Goal: Information Seeking & Learning: Learn about a topic

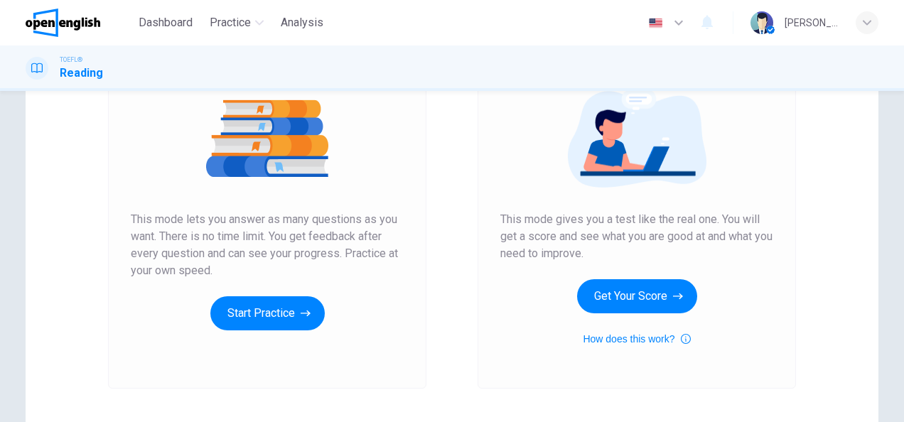
scroll to position [169, 0]
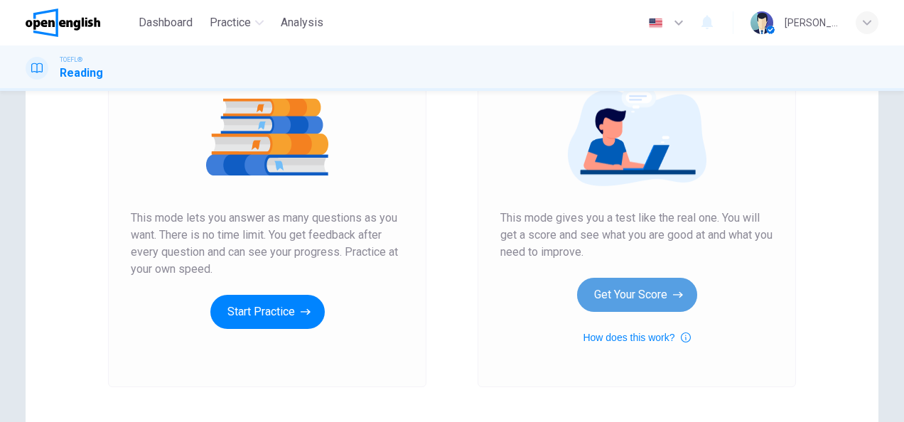
click at [600, 286] on button "Get Your Score" at bounding box center [637, 295] width 120 height 34
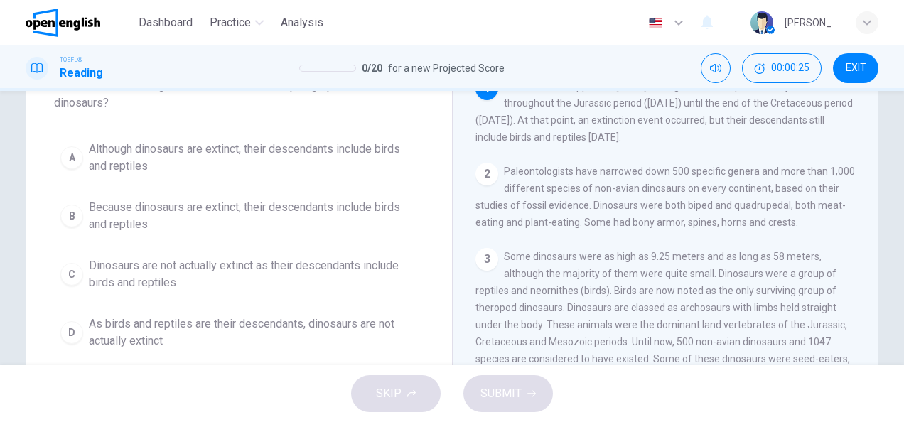
scroll to position [104, 0]
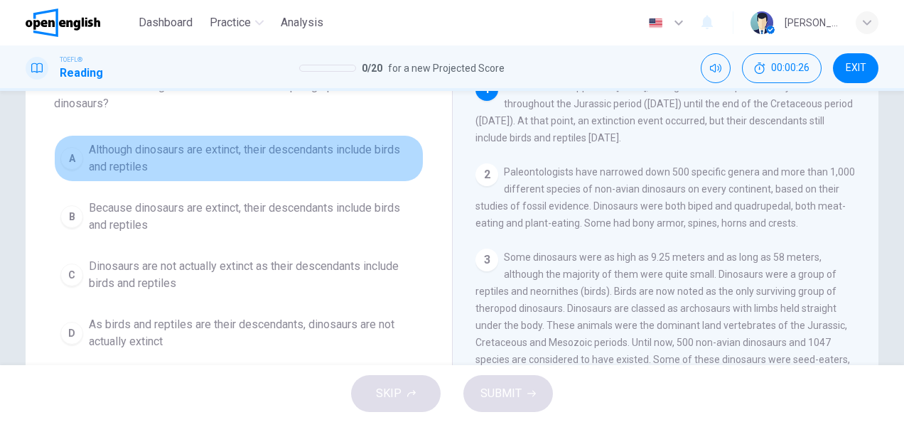
click at [118, 156] on span "Although dinosaurs are extinct, their descendants include birds and reptiles" at bounding box center [253, 158] width 328 height 34
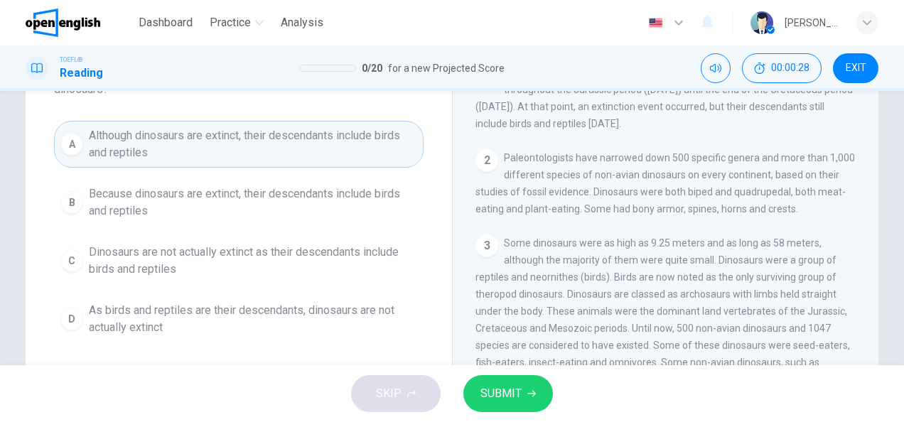
scroll to position [119, 0]
click at [493, 386] on span "SUBMIT" at bounding box center [500, 394] width 41 height 20
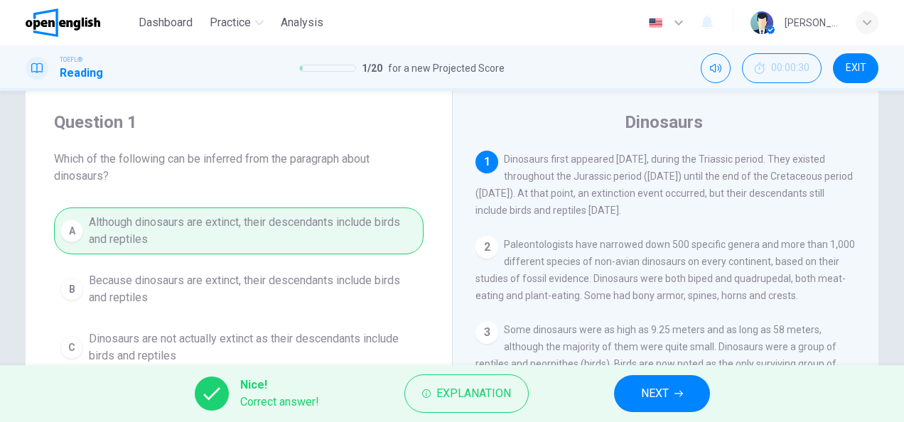
scroll to position [29, 0]
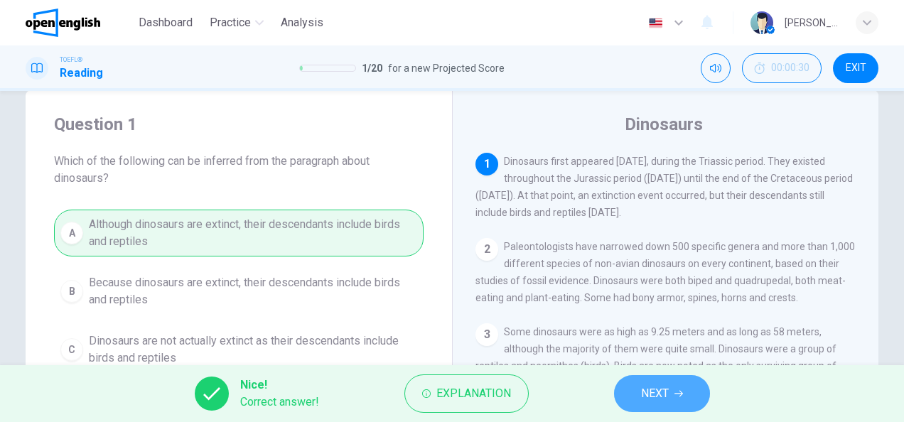
click at [629, 385] on button "NEXT" at bounding box center [662, 393] width 96 height 37
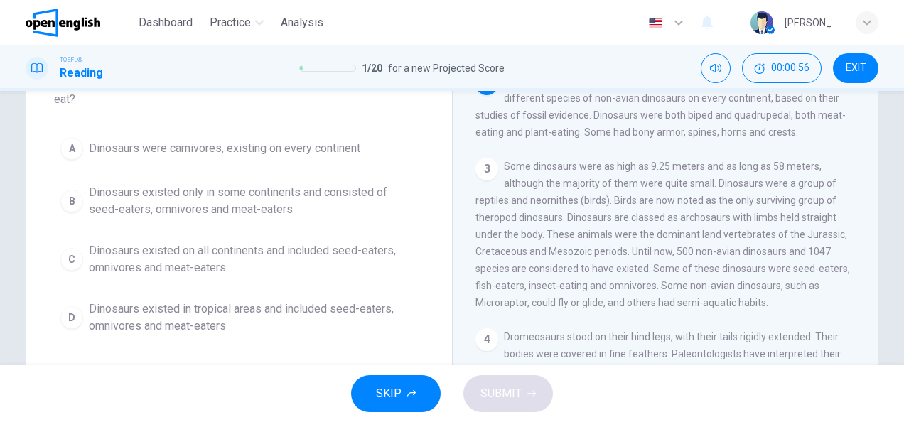
scroll to position [109, 0]
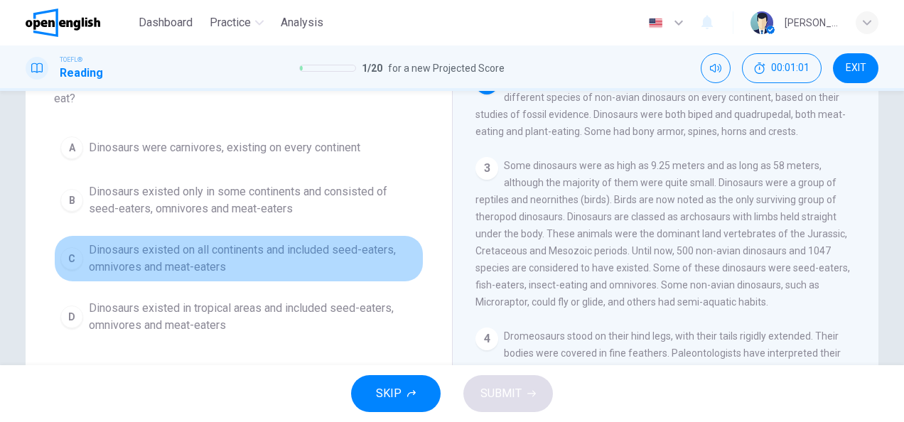
click at [215, 263] on span "Dinosaurs existed on all continents and included seed-eaters, omnivores and mea…" at bounding box center [253, 259] width 328 height 34
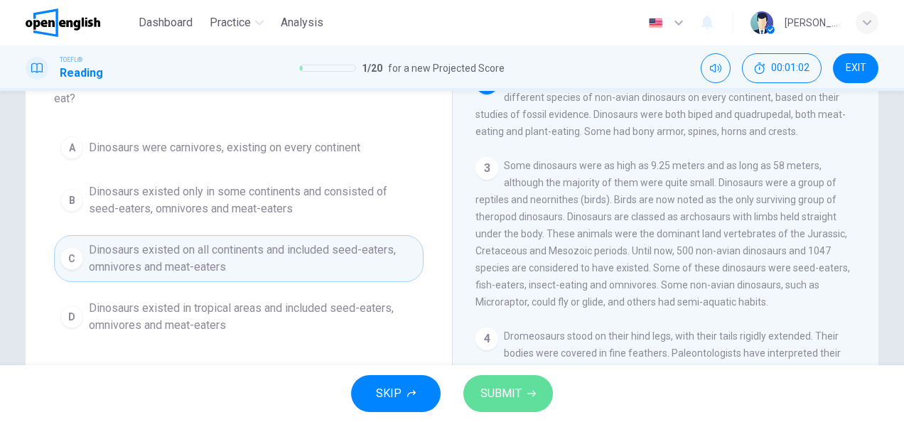
click at [483, 387] on span "SUBMIT" at bounding box center [500, 394] width 41 height 20
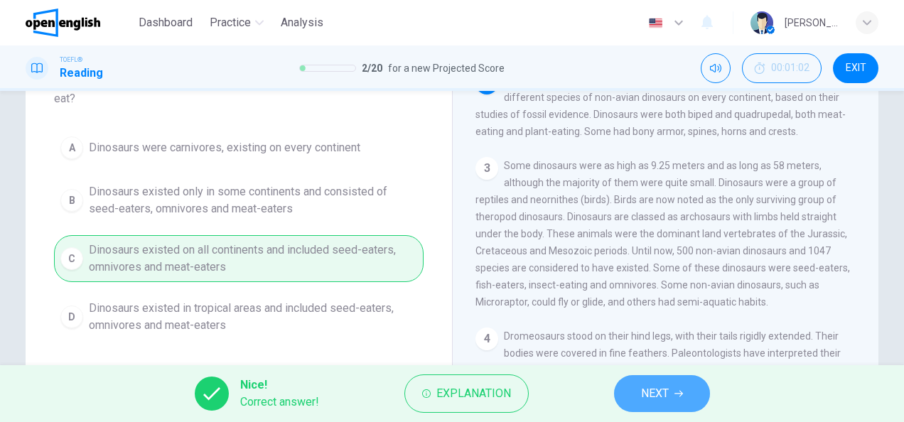
click at [647, 381] on button "NEXT" at bounding box center [662, 393] width 96 height 37
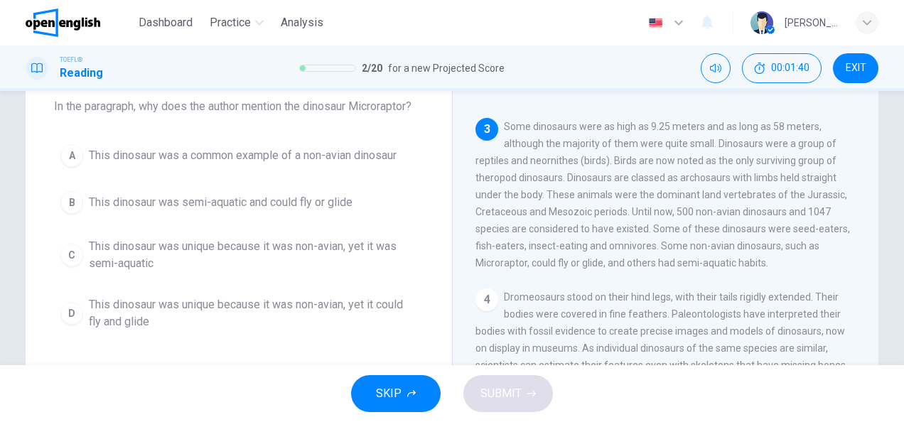
scroll to position [85, 0]
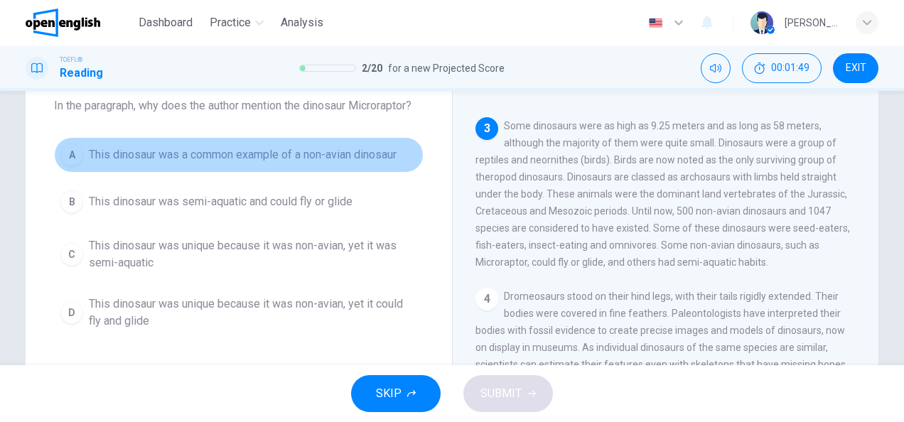
click at [342, 156] on span "This dinosaur was a common example of a non-avian dinosaur" at bounding box center [243, 154] width 308 height 17
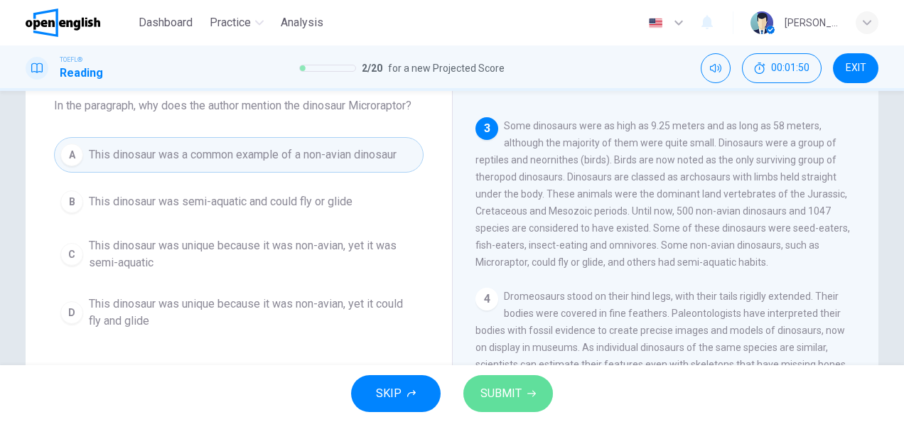
click at [485, 390] on span "SUBMIT" at bounding box center [500, 394] width 41 height 20
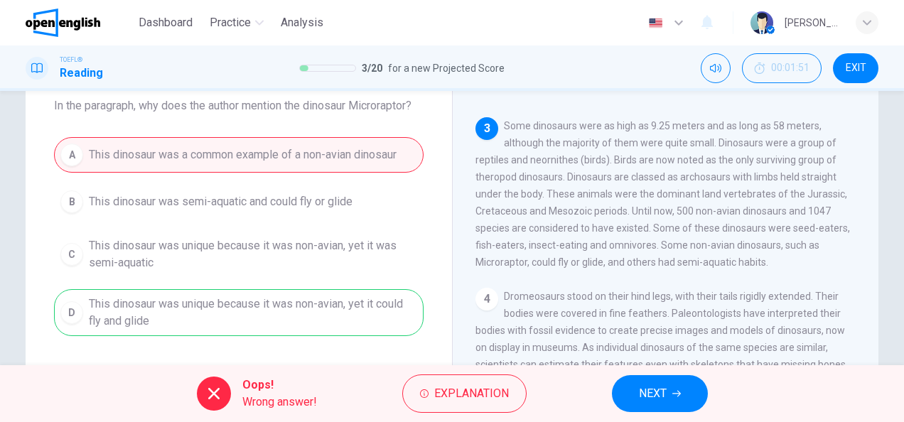
click at [359, 314] on div "A This dinosaur was a common example of a non-avian dinosaur B This dinosaur wa…" at bounding box center [238, 236] width 369 height 199
click at [625, 387] on button "NEXT" at bounding box center [660, 393] width 96 height 37
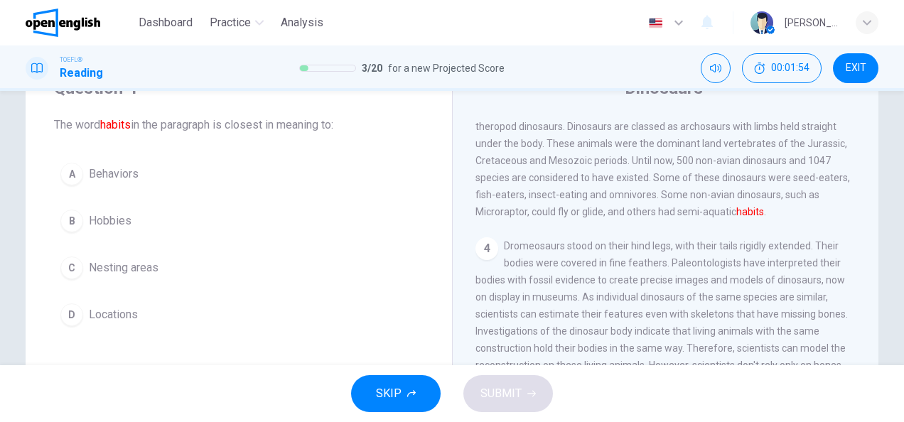
scroll to position [65, 0]
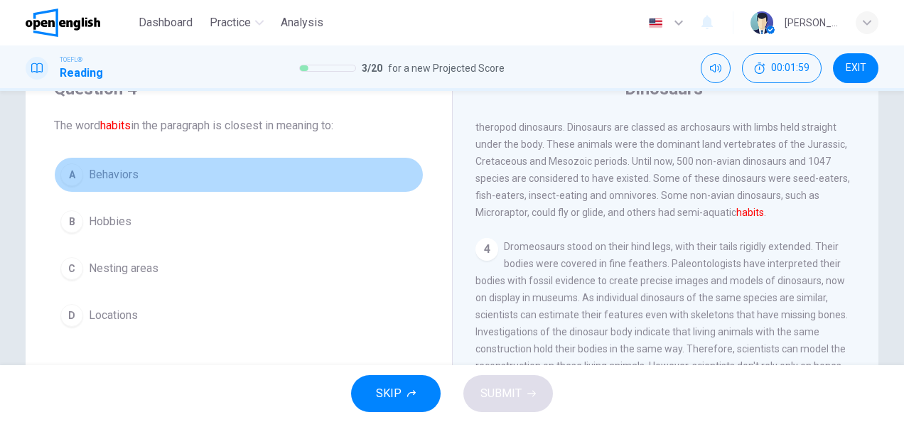
click at [135, 182] on span "Behaviors" at bounding box center [114, 174] width 50 height 17
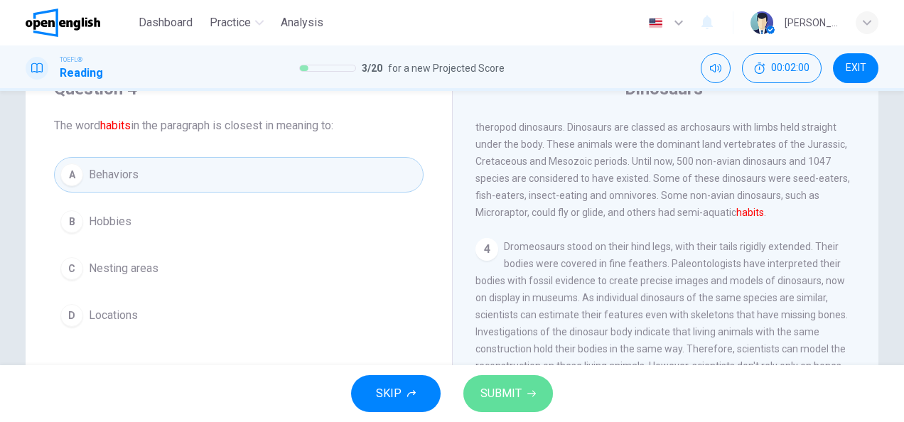
click at [489, 380] on button "SUBMIT" at bounding box center [508, 393] width 90 height 37
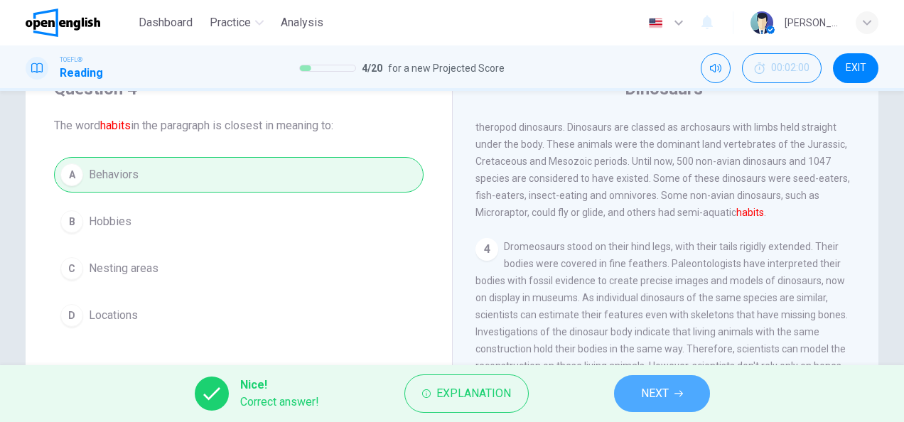
click at [634, 389] on button "NEXT" at bounding box center [662, 393] width 96 height 37
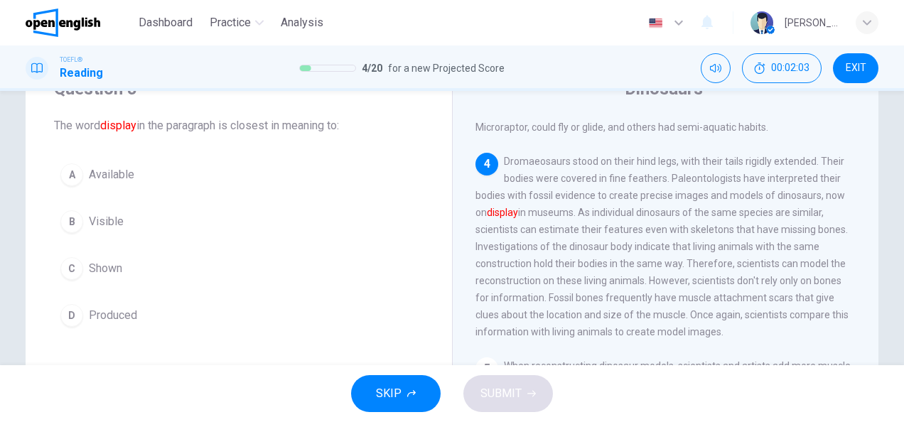
scroll to position [306, 0]
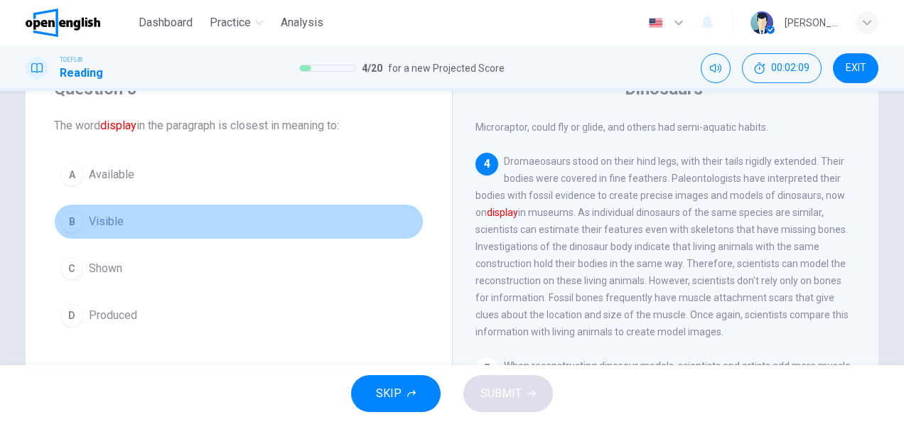
click at [117, 217] on span "Visible" at bounding box center [106, 221] width 35 height 17
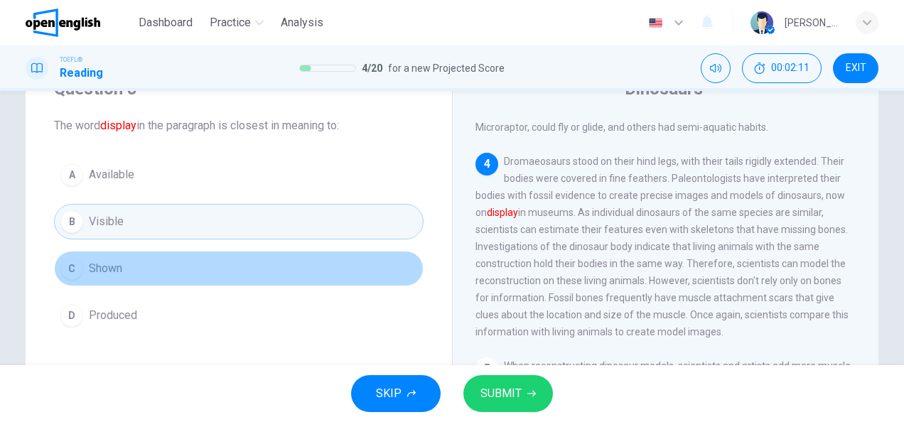
click at [173, 271] on button "C Shown" at bounding box center [238, 269] width 369 height 36
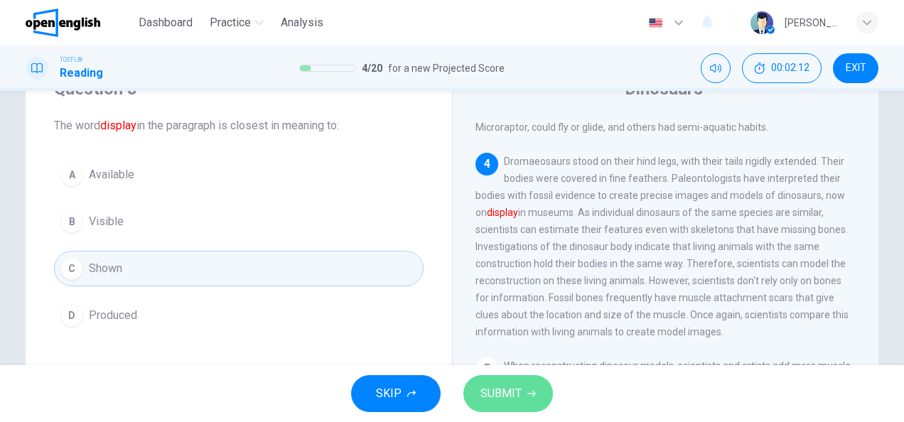
click at [483, 388] on span "SUBMIT" at bounding box center [500, 394] width 41 height 20
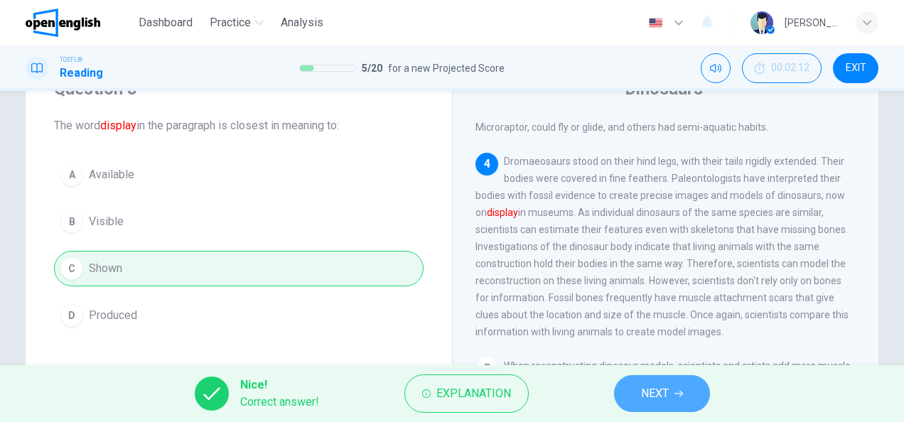
click at [636, 389] on button "NEXT" at bounding box center [662, 393] width 96 height 37
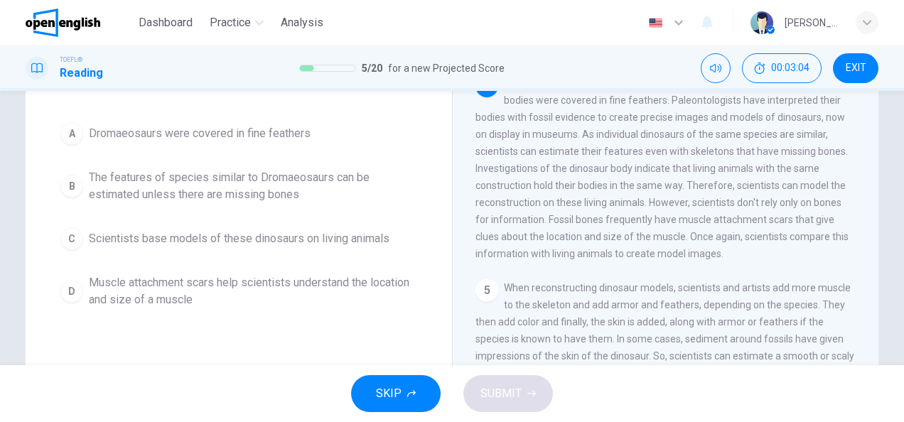
scroll to position [124, 0]
click at [278, 238] on span "Scientists base models of these dinosaurs on living animals" at bounding box center [239, 237] width 301 height 17
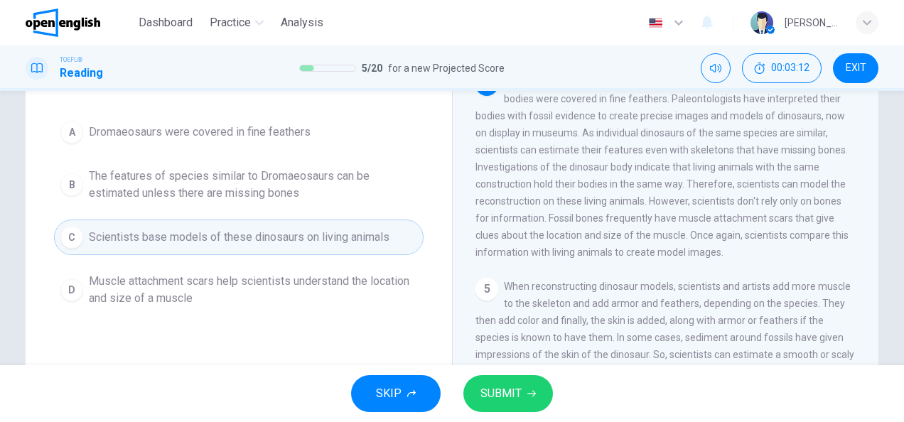
click at [496, 391] on span "SUBMIT" at bounding box center [500, 394] width 41 height 20
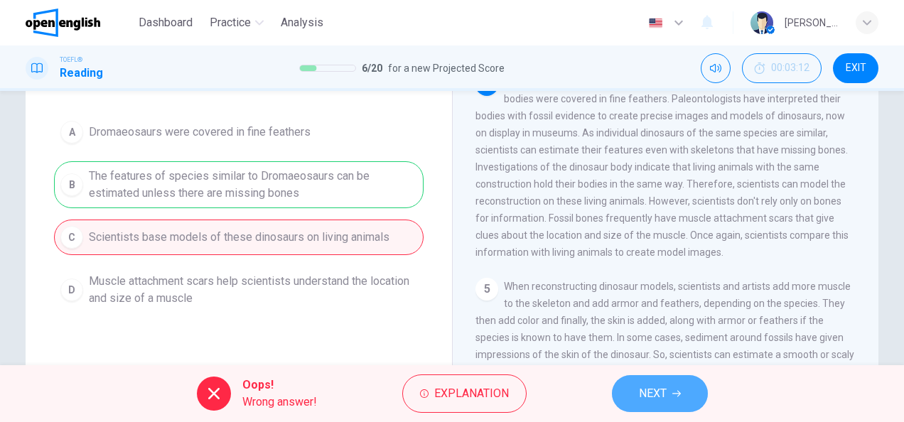
click at [642, 385] on span "NEXT" at bounding box center [653, 394] width 28 height 20
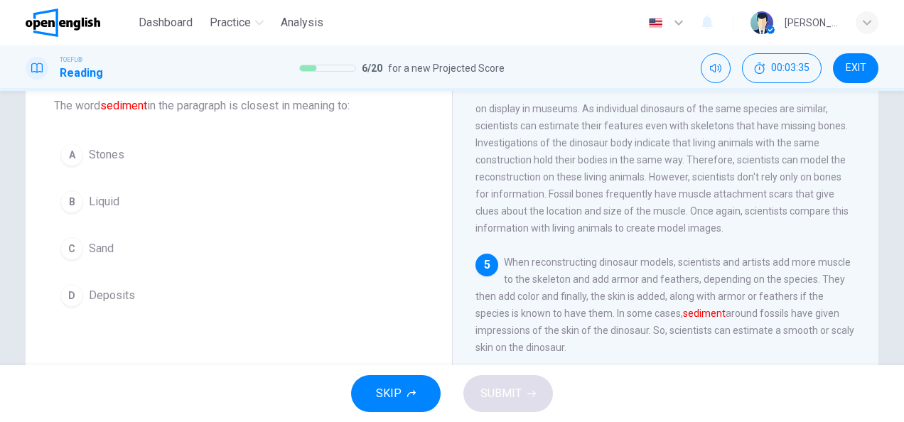
scroll to position [84, 0]
click at [118, 156] on span "Stones" at bounding box center [107, 155] width 36 height 17
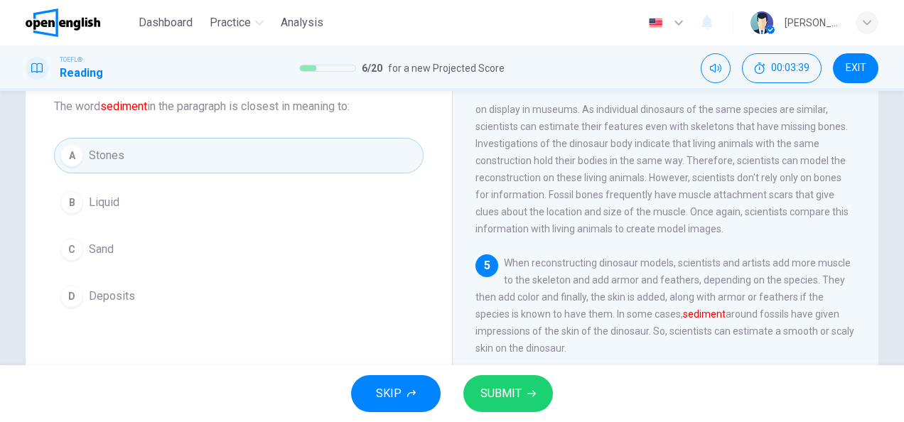
click at [180, 293] on button "D Deposits" at bounding box center [238, 297] width 369 height 36
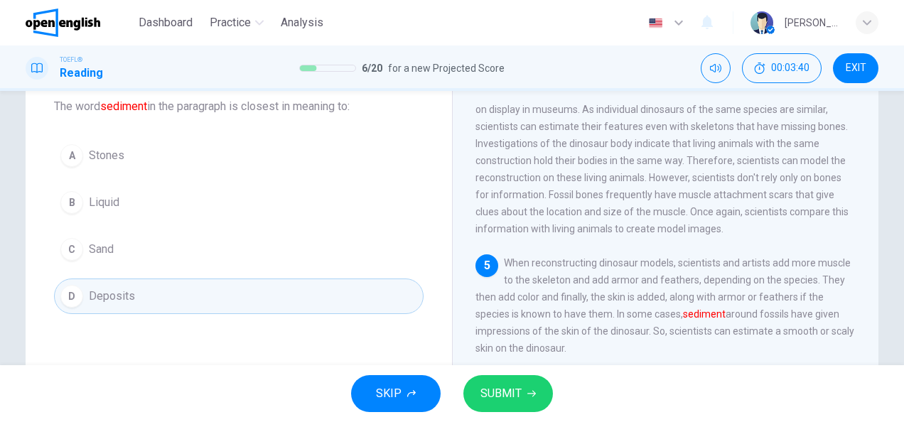
click at [502, 389] on span "SUBMIT" at bounding box center [500, 394] width 41 height 20
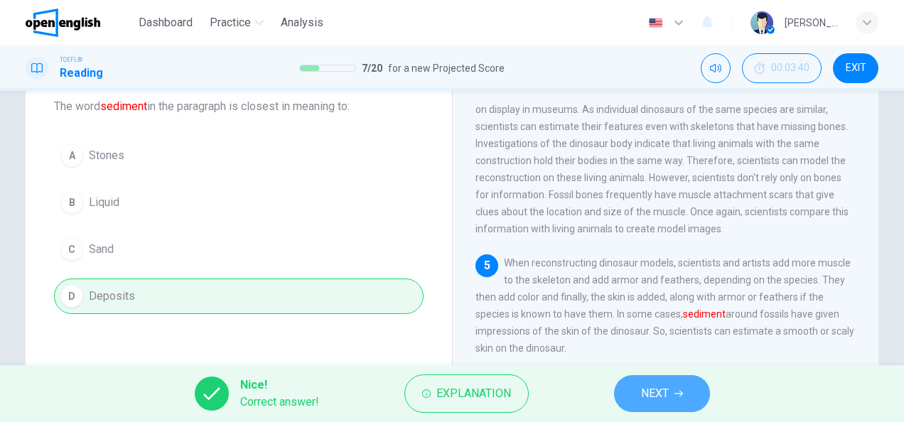
click at [660, 395] on span "NEXT" at bounding box center [655, 394] width 28 height 20
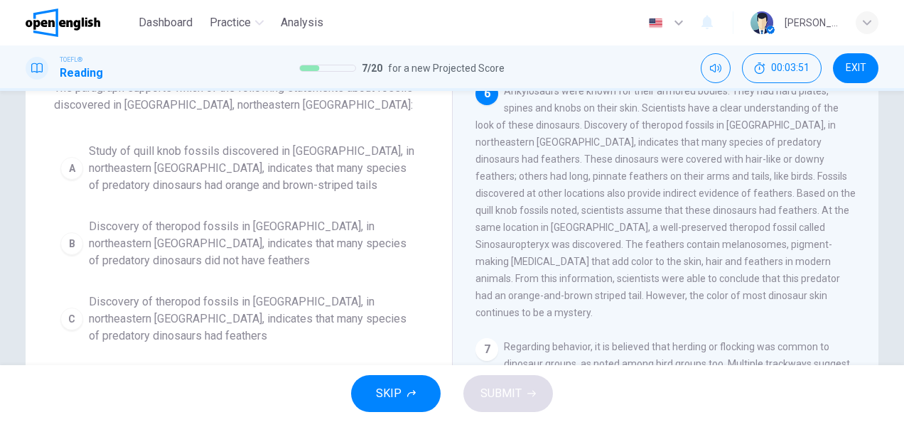
scroll to position [663, 0]
drag, startPoint x: 518, startPoint y: 161, endPoint x: 695, endPoint y: 158, distance: 176.9
click at [695, 158] on span "Ankylosaurs were known for their armored bodies. They had hard plates, spines a…" at bounding box center [665, 201] width 380 height 233
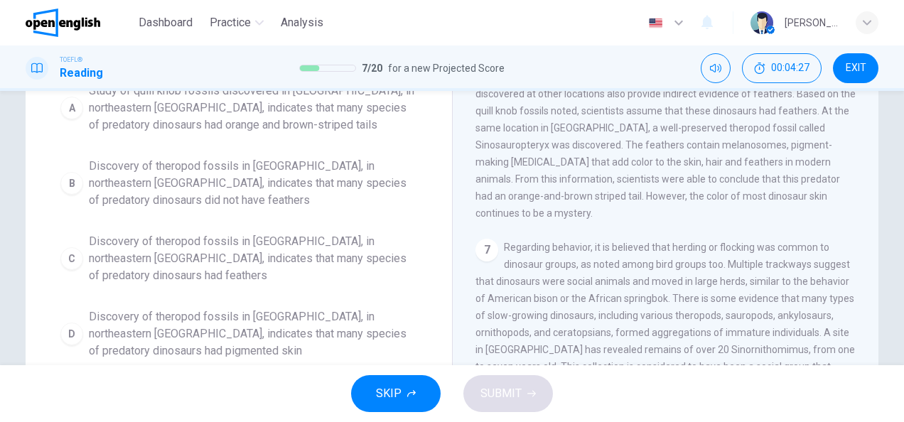
scroll to position [165, 0]
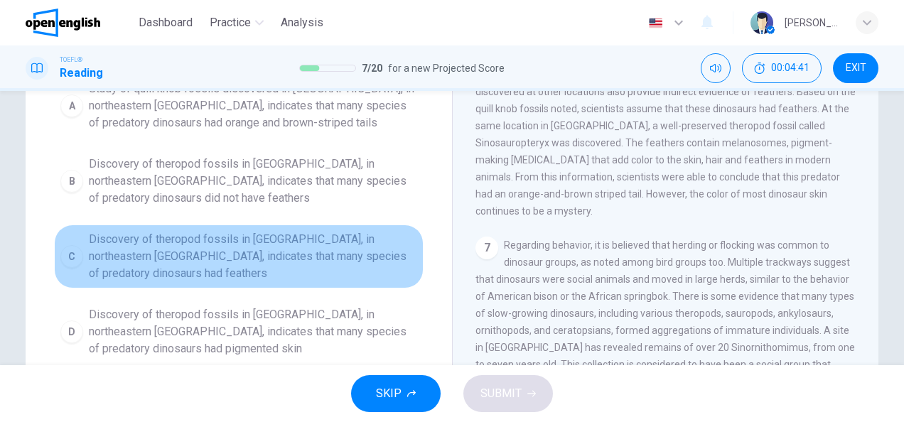
click at [371, 254] on span "Discovery of theropod fossils in [GEOGRAPHIC_DATA], in northeastern [GEOGRAPHIC…" at bounding box center [253, 256] width 328 height 51
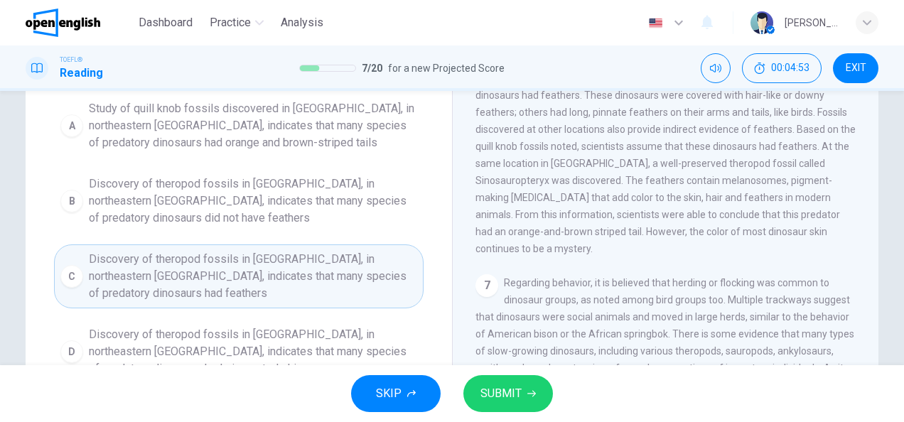
scroll to position [683, 0]
click at [527, 384] on button "SUBMIT" at bounding box center [508, 393] width 90 height 37
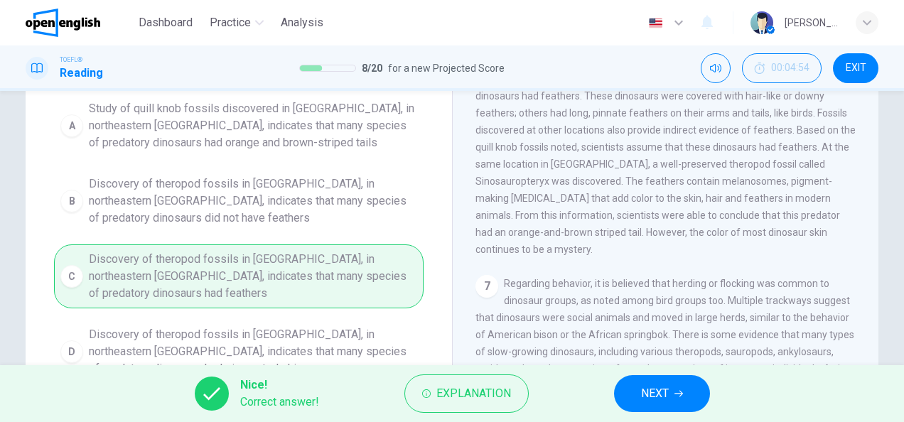
click at [635, 388] on button "NEXT" at bounding box center [662, 393] width 96 height 37
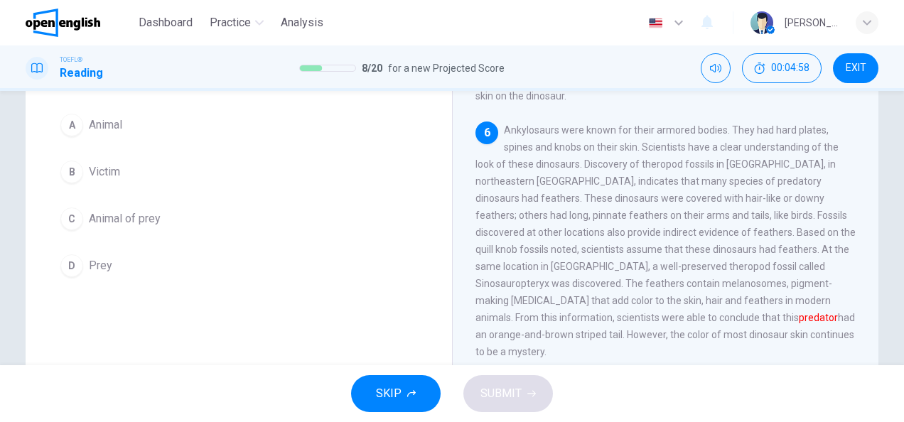
scroll to position [115, 0]
click at [102, 264] on span "Prey" at bounding box center [100, 264] width 23 height 17
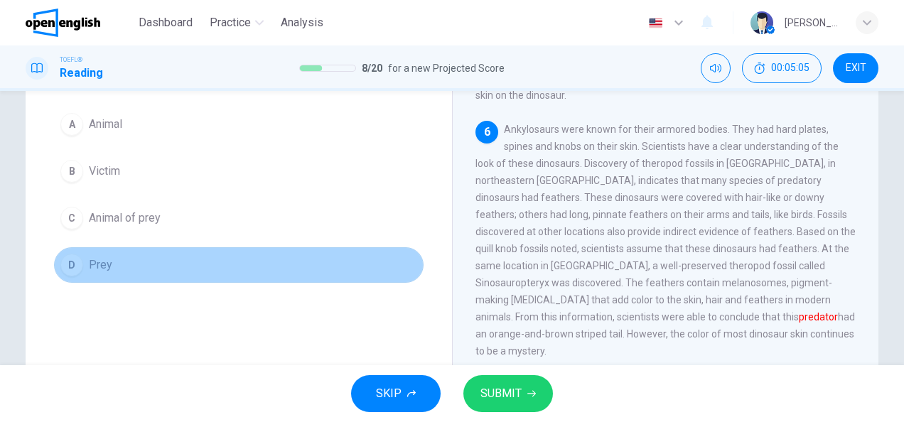
click at [102, 264] on span "Prey" at bounding box center [100, 264] width 23 height 17
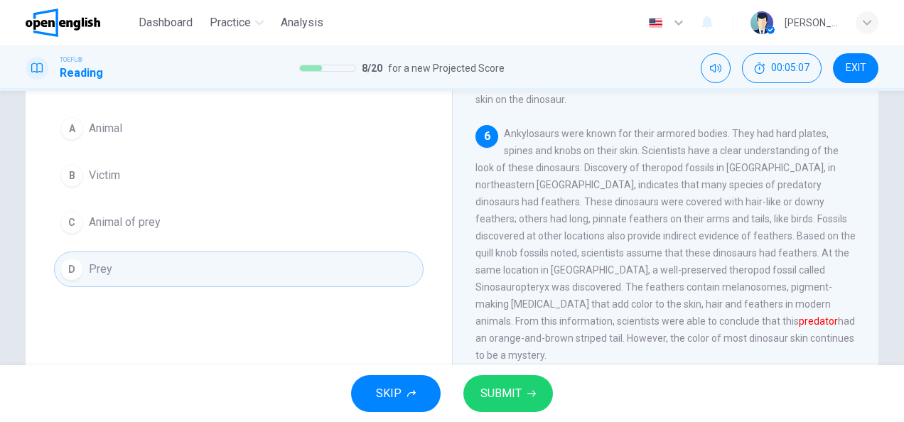
scroll to position [110, 0]
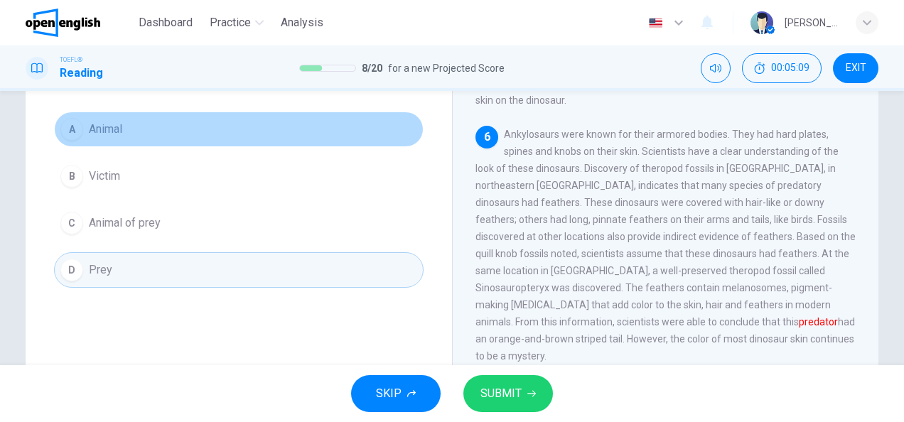
click at [130, 141] on button "A Animal" at bounding box center [238, 130] width 369 height 36
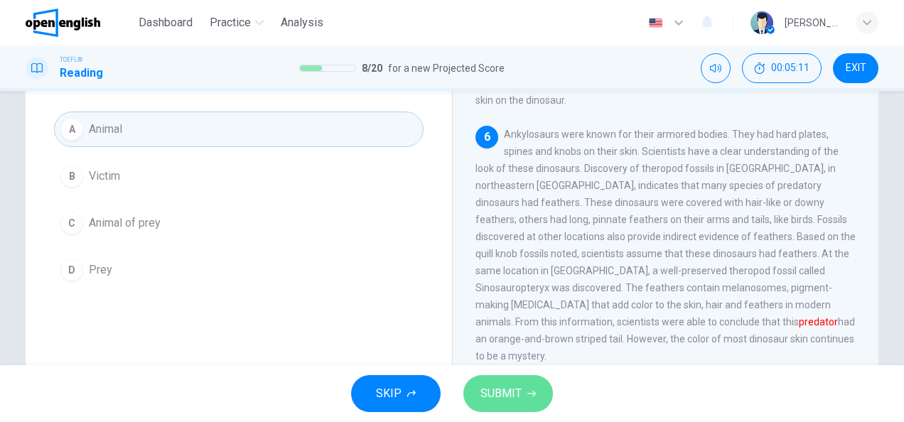
click at [512, 393] on span "SUBMIT" at bounding box center [500, 394] width 41 height 20
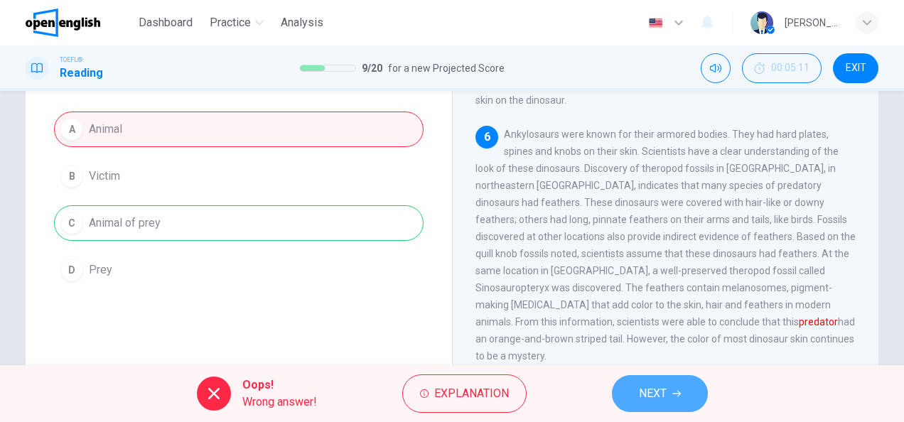
click at [659, 398] on span "NEXT" at bounding box center [653, 394] width 28 height 20
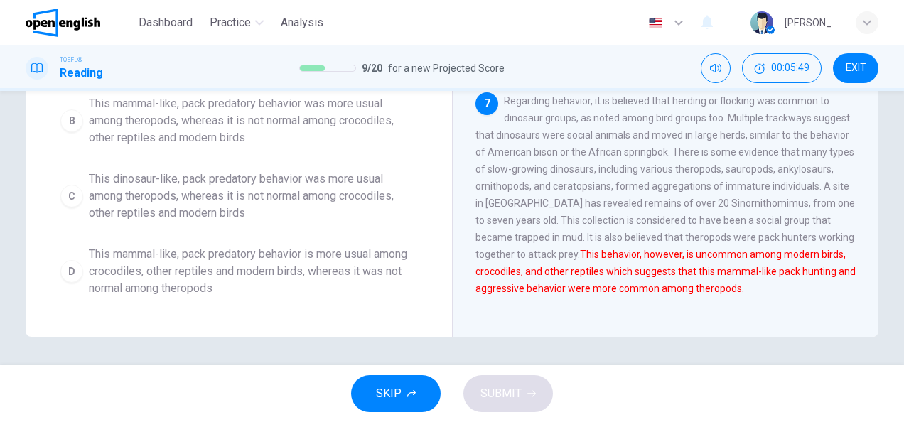
scroll to position [276, 0]
click at [209, 203] on span "This dinosaur-like, pack predatory behavior was more usual among theropods, whe…" at bounding box center [253, 196] width 328 height 51
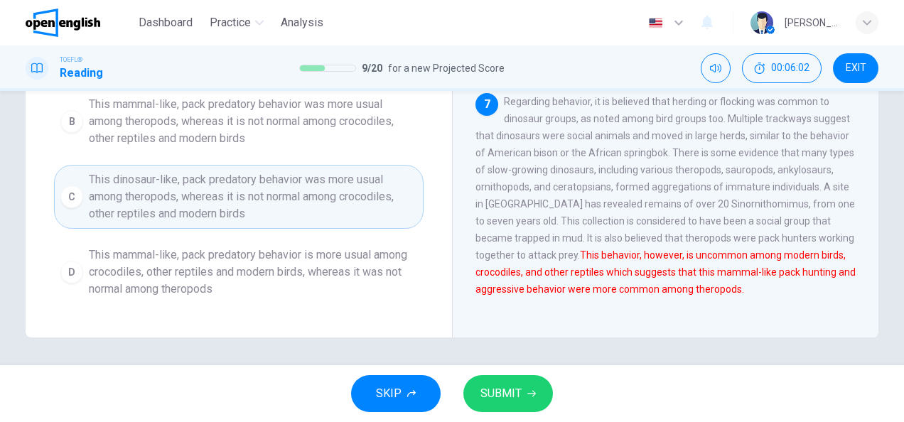
click at [514, 389] on span "SUBMIT" at bounding box center [500, 394] width 41 height 20
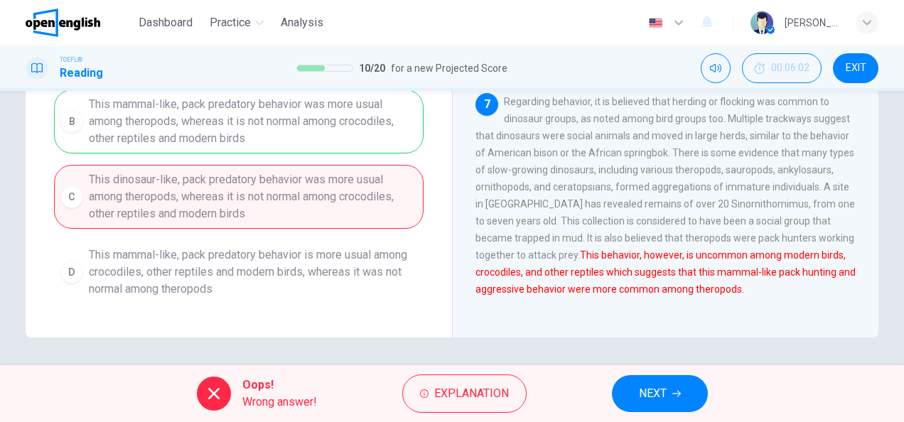
click at [625, 396] on button "NEXT" at bounding box center [660, 393] width 96 height 37
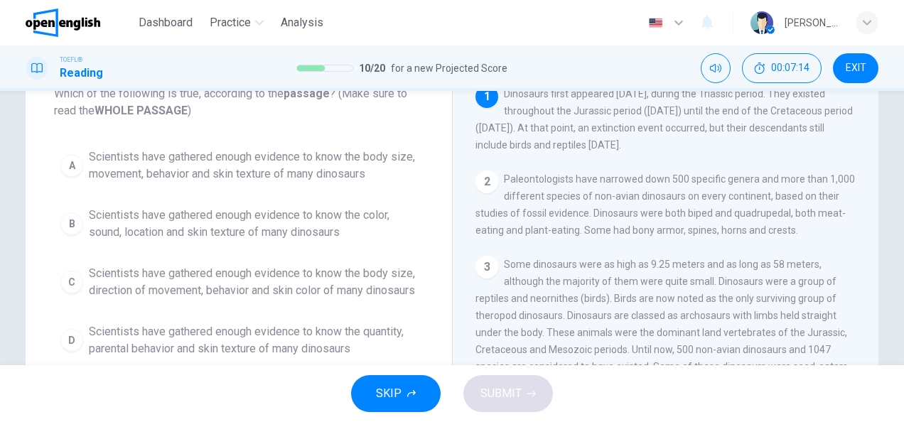
scroll to position [95, 0]
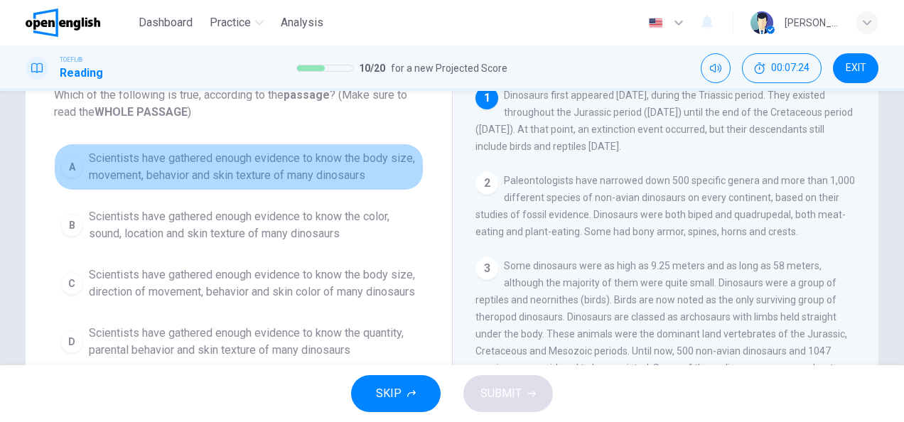
click at [276, 172] on span "Scientists have gathered enough evidence to know the body size, movement, behav…" at bounding box center [253, 167] width 328 height 34
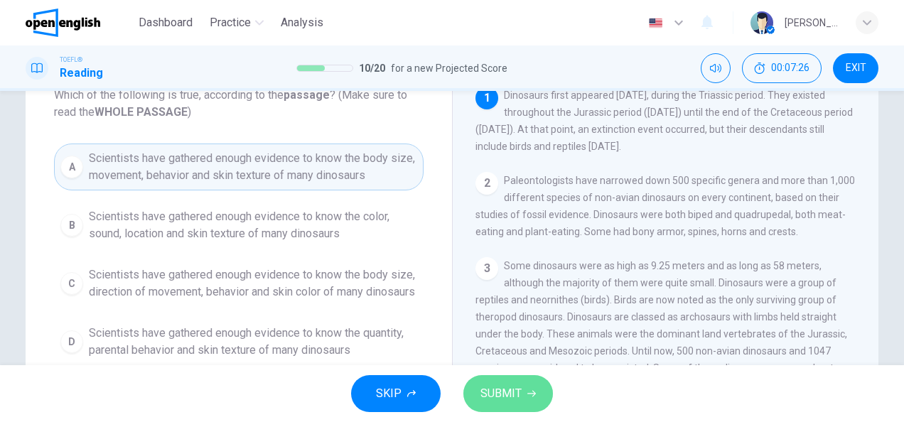
click at [498, 394] on span "SUBMIT" at bounding box center [500, 394] width 41 height 20
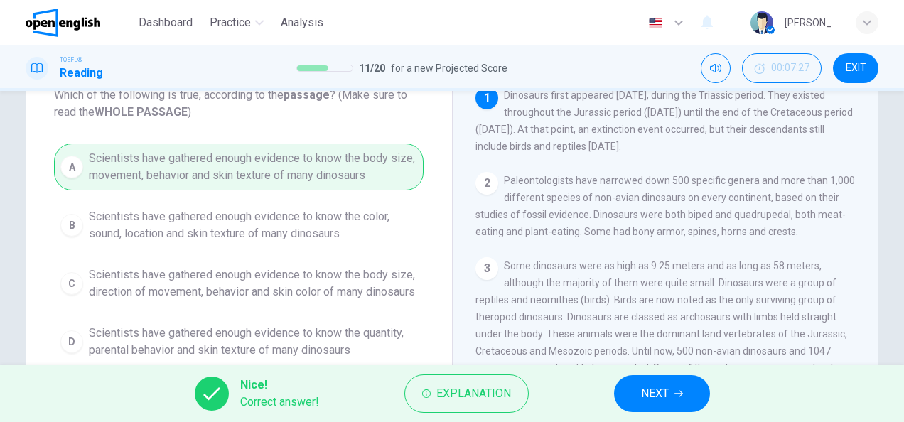
click at [646, 392] on span "NEXT" at bounding box center [655, 394] width 28 height 20
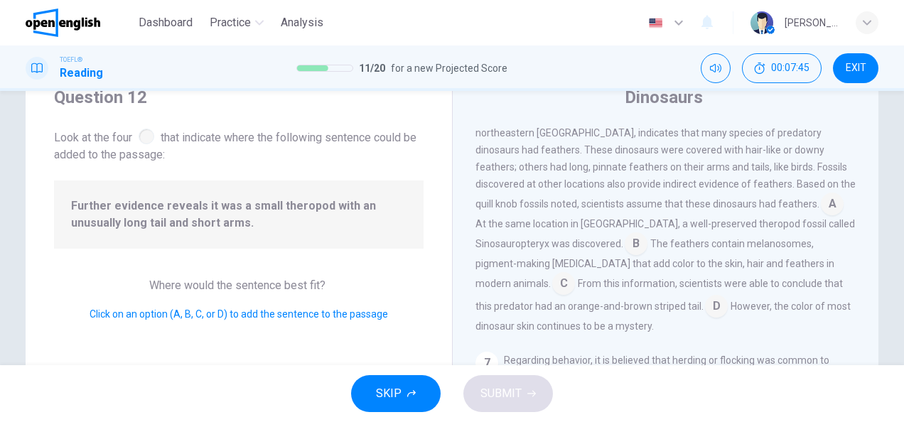
scroll to position [718, 0]
click at [575, 283] on input at bounding box center [563, 285] width 23 height 23
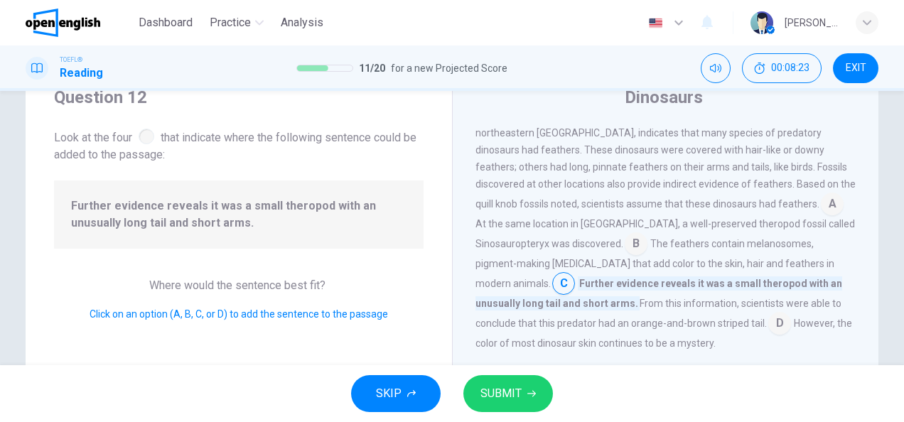
click at [524, 397] on button "SUBMIT" at bounding box center [508, 393] width 90 height 37
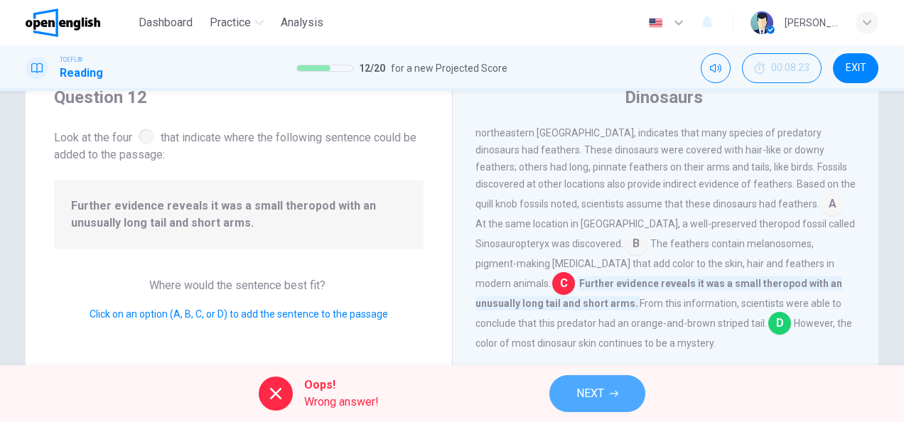
click at [575, 395] on button "NEXT" at bounding box center [597, 393] width 96 height 37
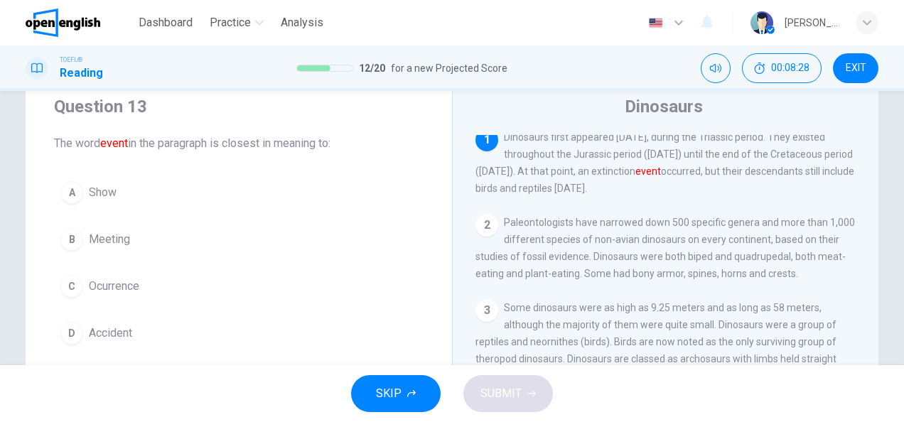
scroll to position [7, 0]
click at [112, 325] on span "Accident" at bounding box center [110, 333] width 43 height 17
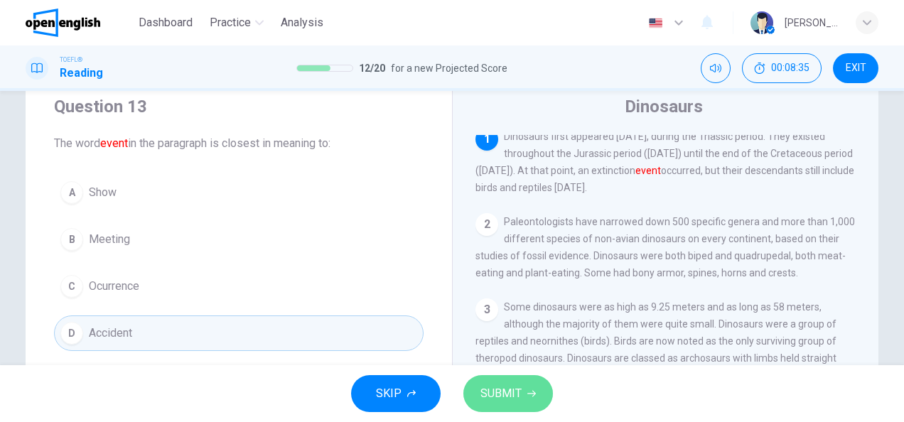
click at [493, 379] on button "SUBMIT" at bounding box center [508, 393] width 90 height 37
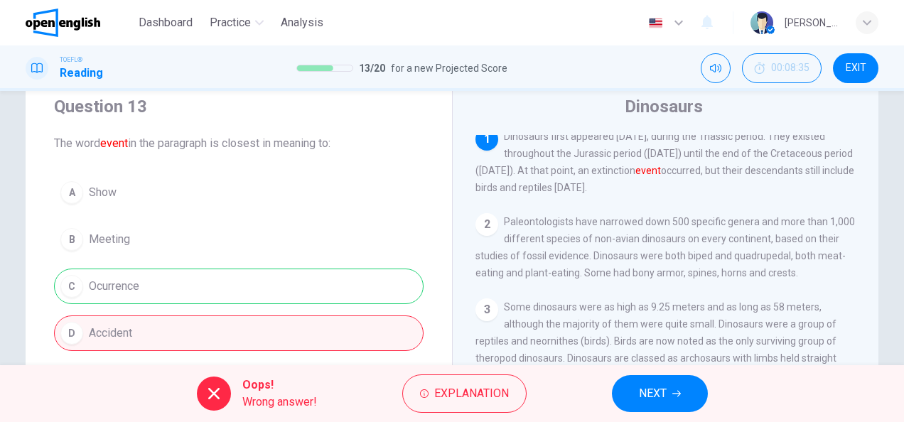
click at [618, 391] on button "NEXT" at bounding box center [660, 393] width 96 height 37
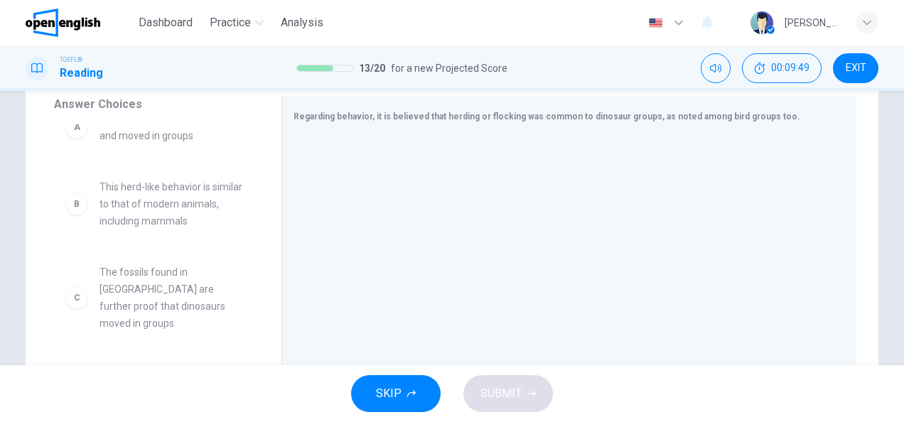
scroll to position [25, 0]
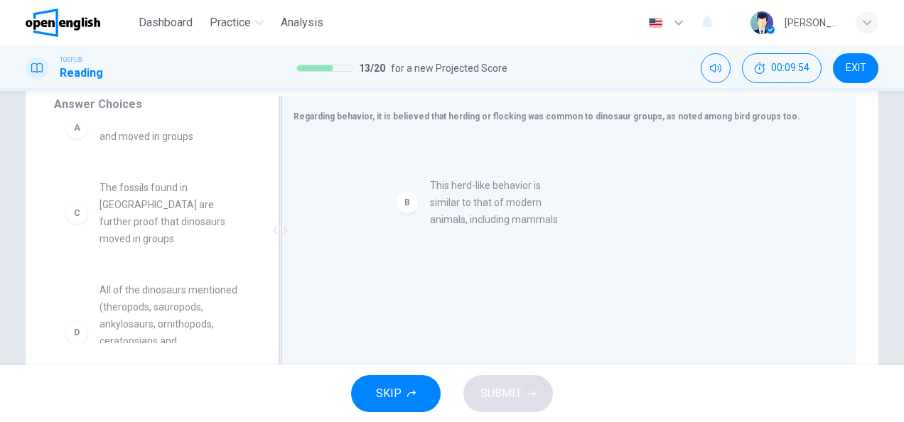
drag, startPoint x: 180, startPoint y: 210, endPoint x: 525, endPoint y: 208, distance: 344.6
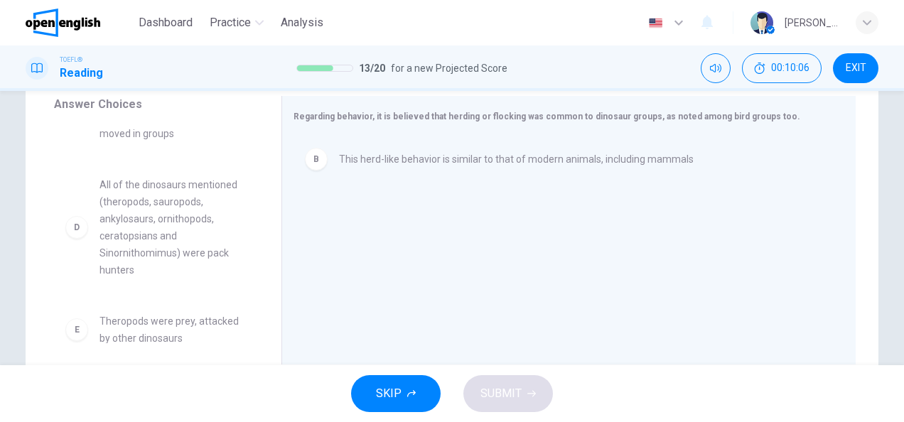
scroll to position [129, 0]
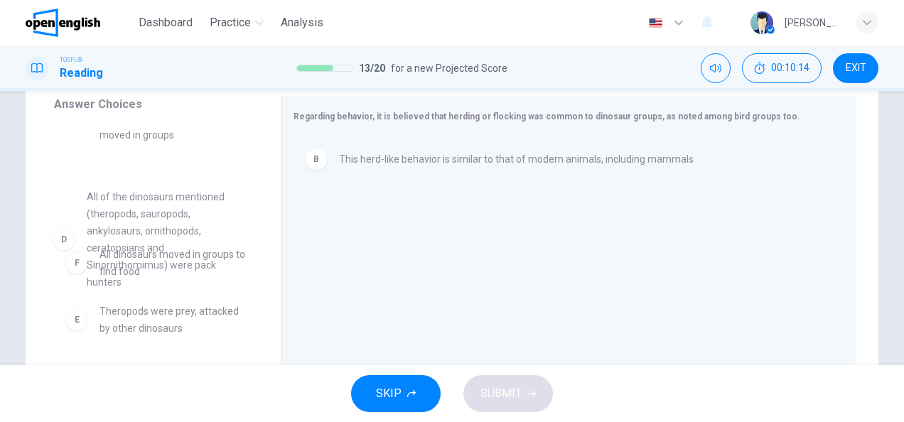
drag, startPoint x: 178, startPoint y: 196, endPoint x: 176, endPoint y: 227, distance: 31.3
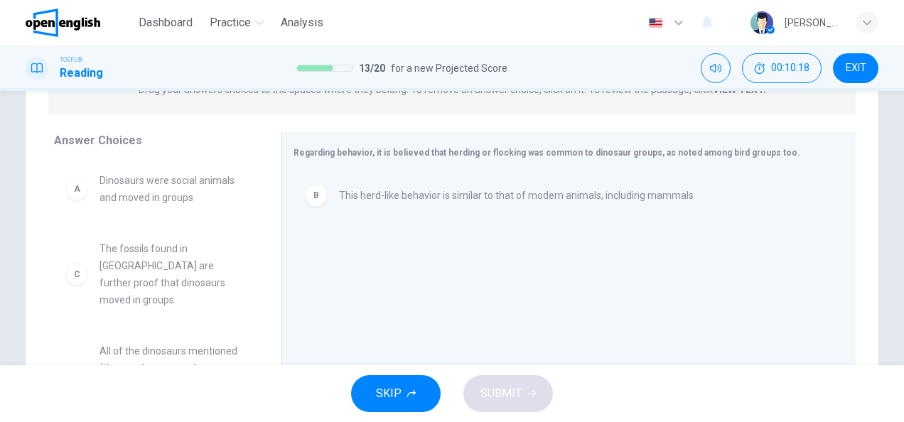
scroll to position [203, 0]
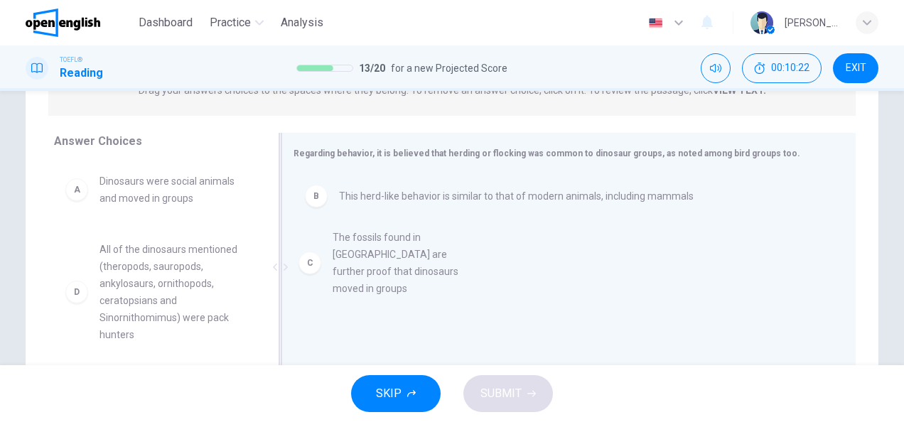
drag, startPoint x: 156, startPoint y: 259, endPoint x: 399, endPoint y: 243, distance: 243.5
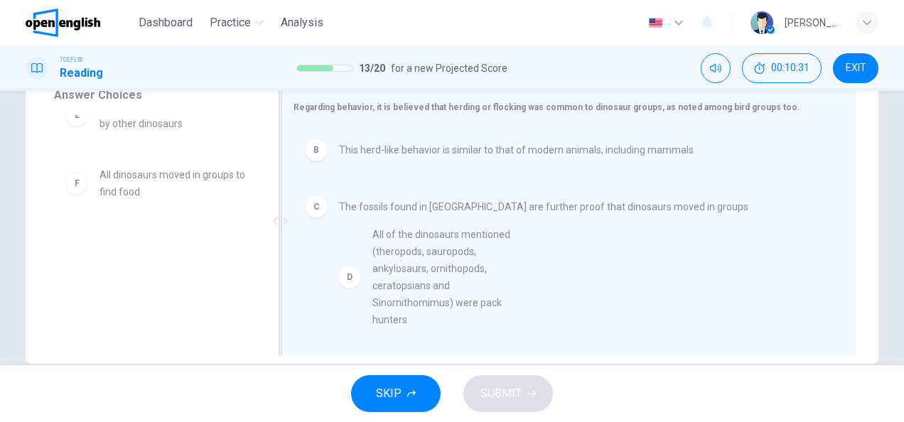
scroll to position [14, 0]
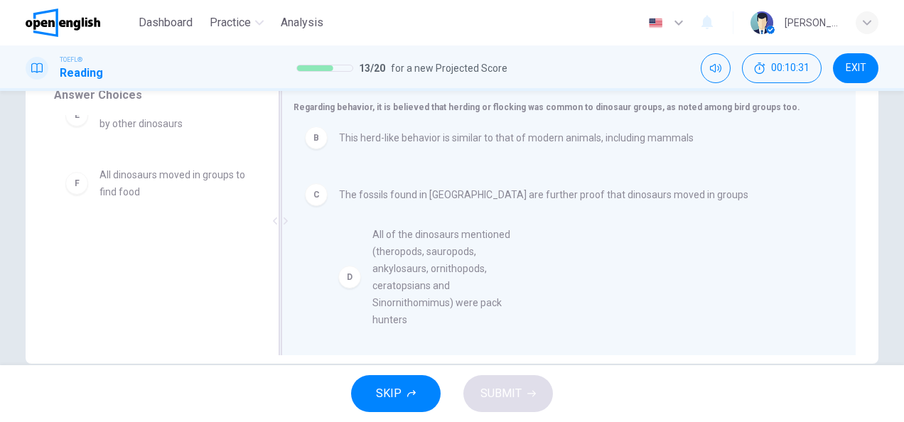
drag, startPoint x: 153, startPoint y: 174, endPoint x: 438, endPoint y: 306, distance: 313.8
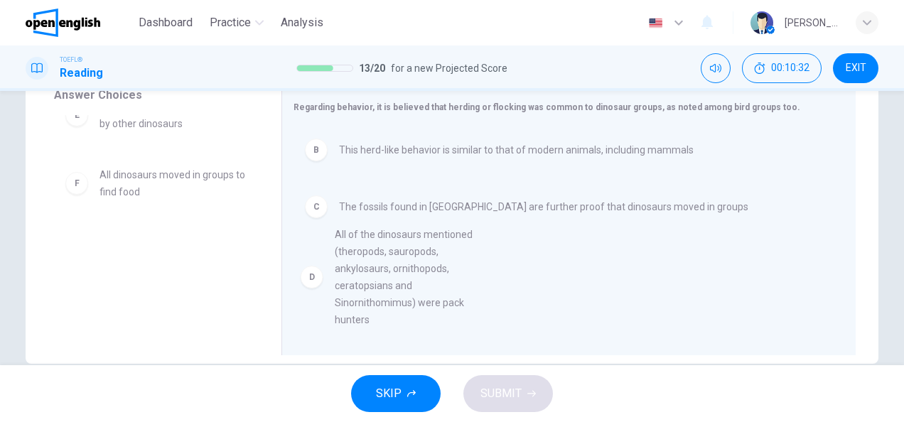
scroll to position [0, 0]
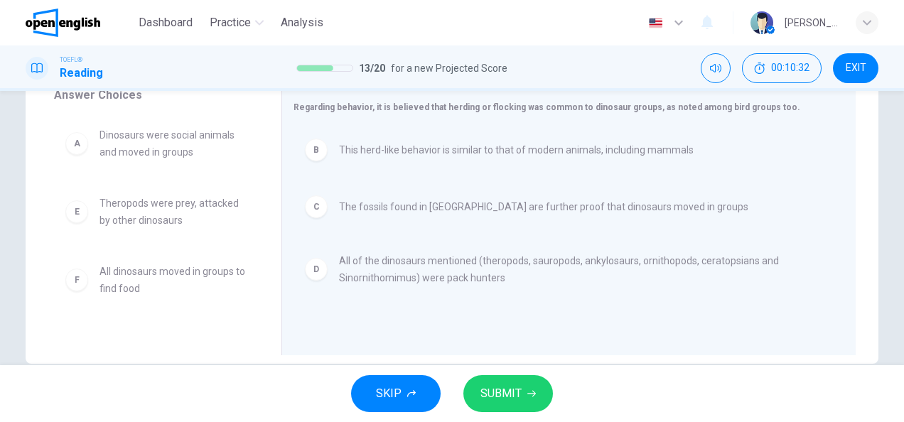
click at [504, 413] on div "SKIP SUBMIT" at bounding box center [452, 393] width 904 height 57
click at [507, 397] on span "SUBMIT" at bounding box center [500, 394] width 41 height 20
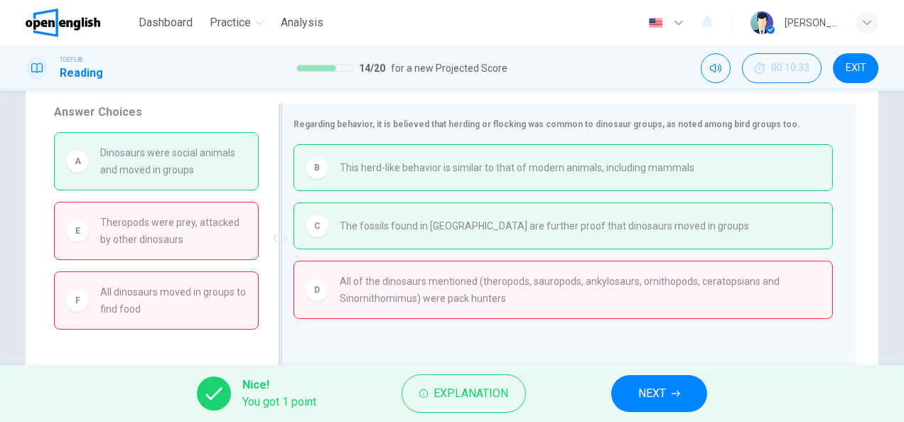
scroll to position [247, 0]
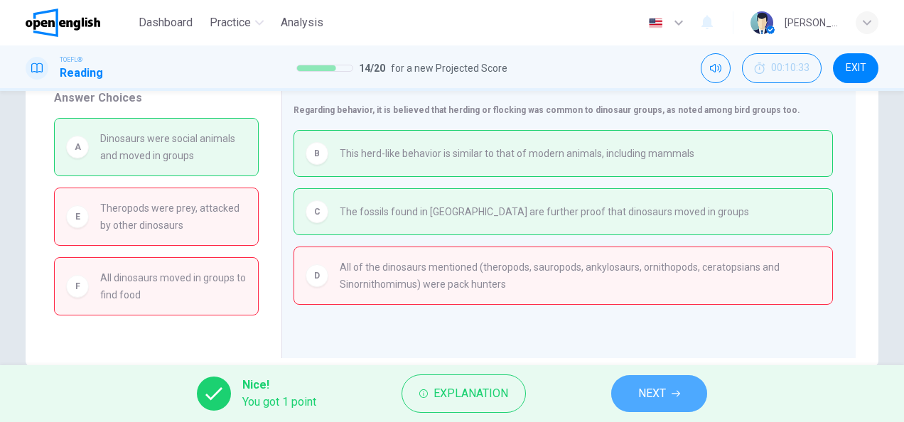
click at [641, 389] on span "NEXT" at bounding box center [652, 394] width 28 height 20
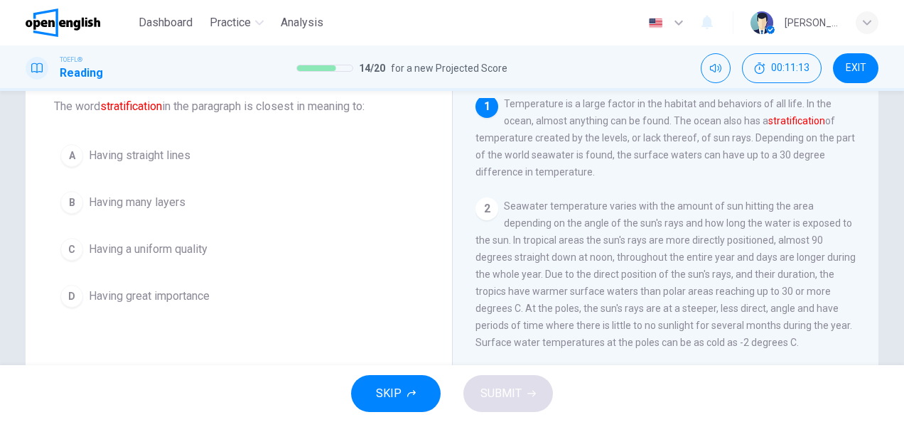
scroll to position [82, 0]
click at [173, 252] on span "Having a uniform quality" at bounding box center [148, 251] width 119 height 17
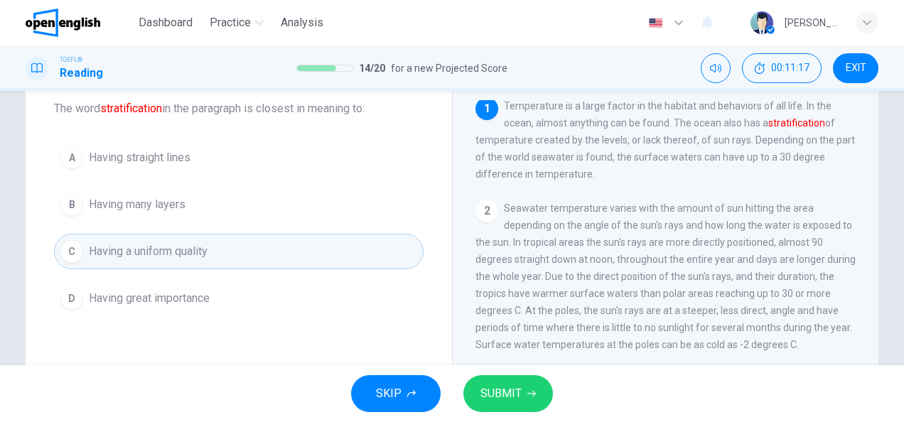
click at [501, 393] on span "SUBMIT" at bounding box center [500, 394] width 41 height 20
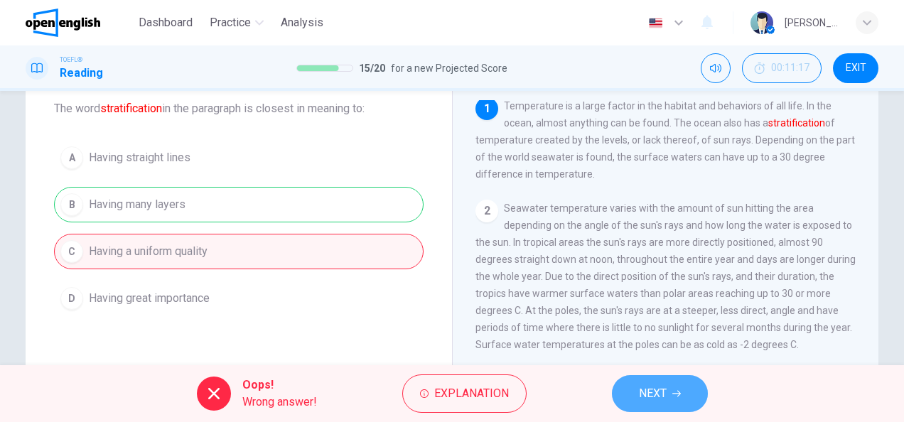
click at [632, 394] on button "NEXT" at bounding box center [660, 393] width 96 height 37
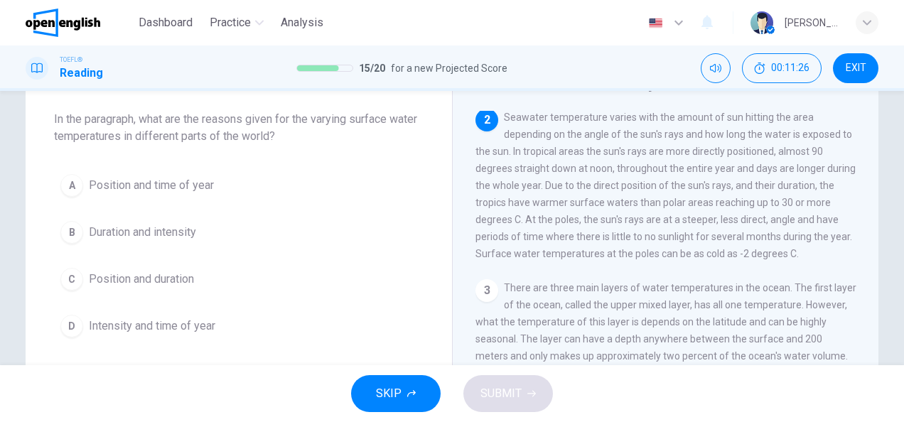
scroll to position [73, 0]
click at [175, 272] on span "Position and duration" at bounding box center [141, 277] width 105 height 17
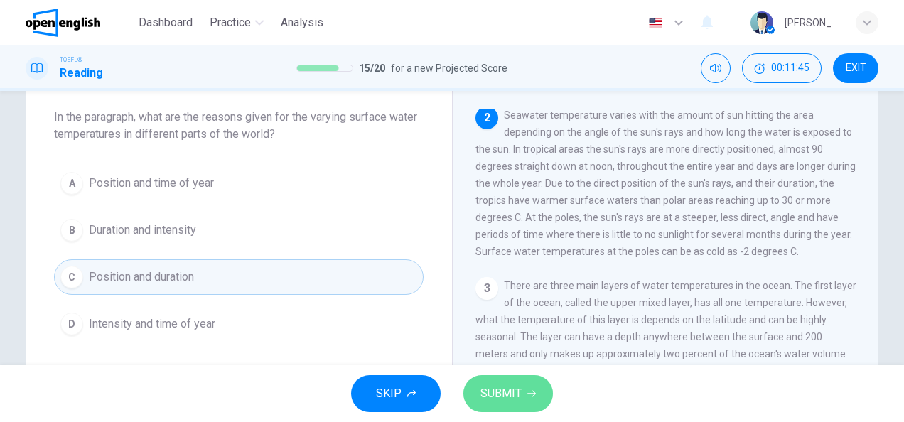
click at [487, 387] on span "SUBMIT" at bounding box center [500, 394] width 41 height 20
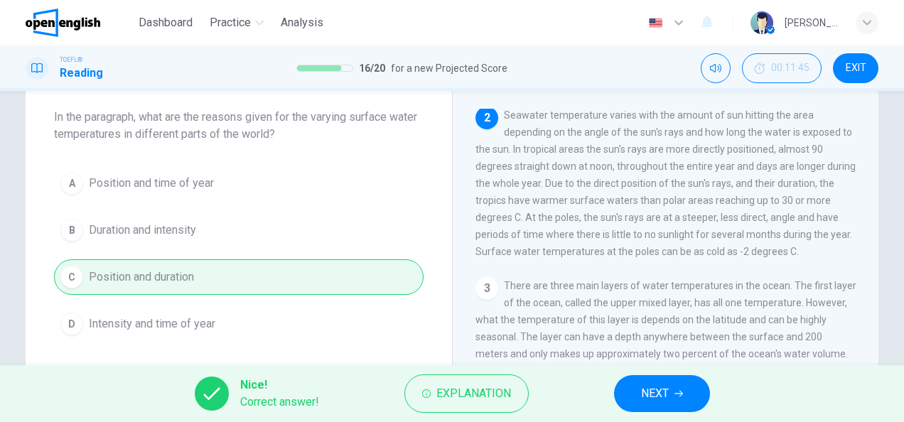
click at [628, 389] on button "NEXT" at bounding box center [662, 393] width 96 height 37
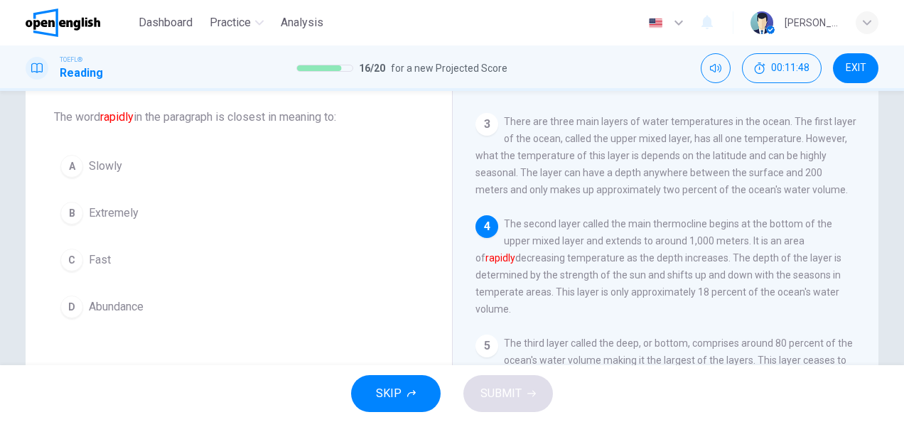
scroll to position [273, 0]
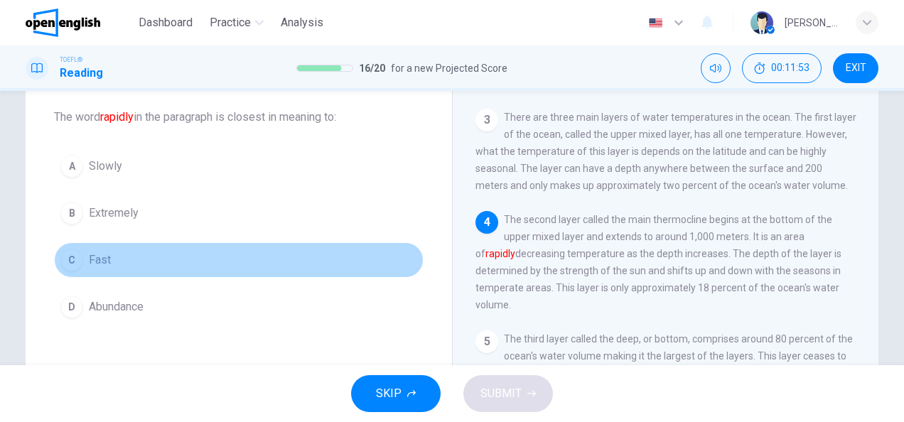
click at [105, 247] on button "C Fast" at bounding box center [238, 260] width 369 height 36
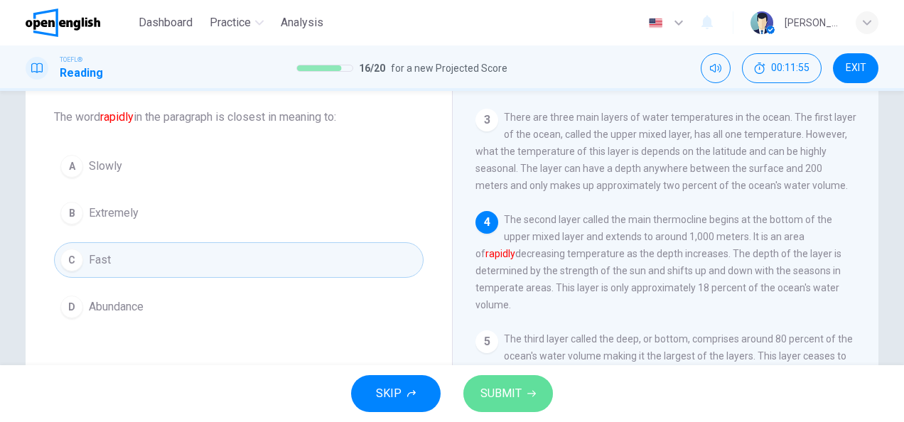
click at [511, 387] on span "SUBMIT" at bounding box center [500, 394] width 41 height 20
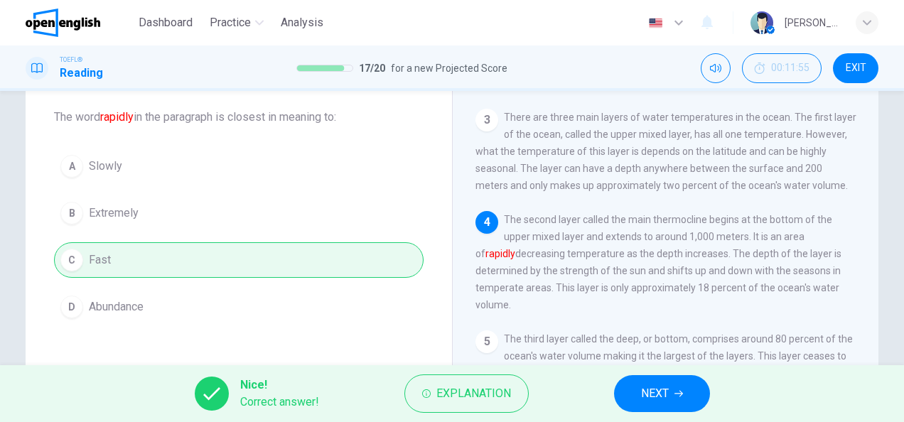
click at [652, 384] on span "NEXT" at bounding box center [655, 394] width 28 height 20
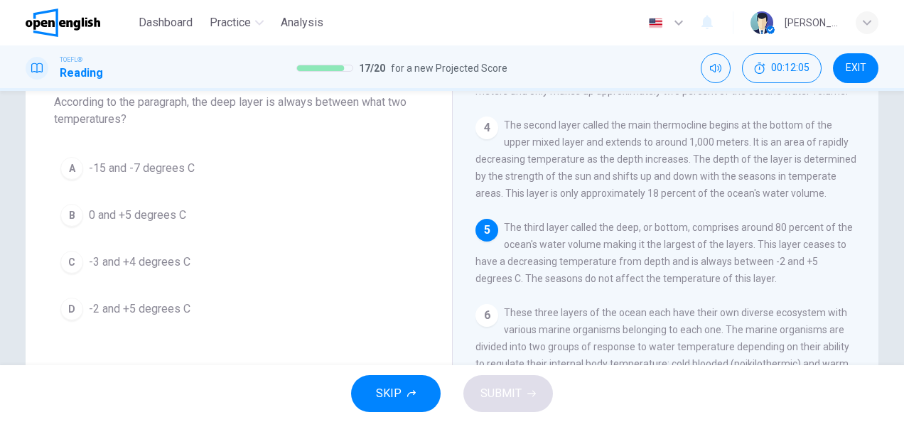
scroll to position [360, 0]
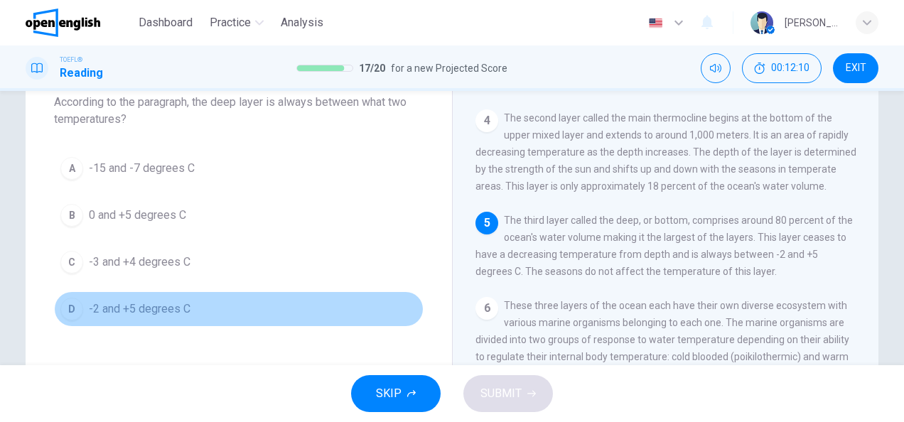
click at [165, 304] on span "-2 and +5 degrees C" at bounding box center [140, 309] width 102 height 17
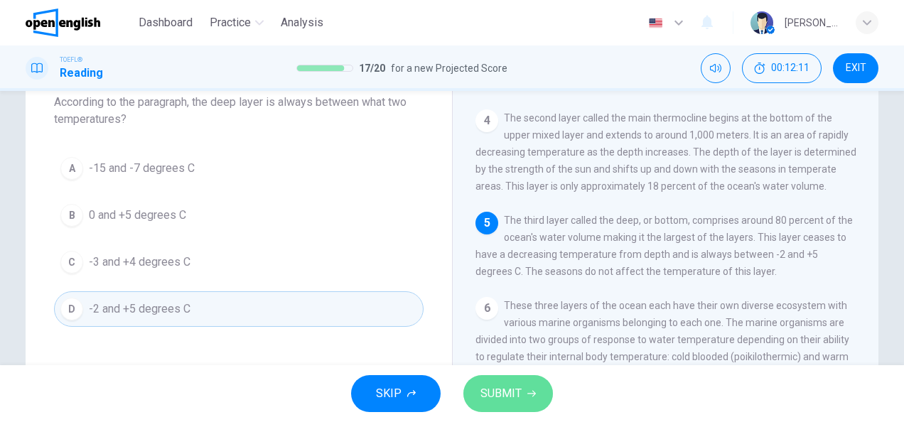
click at [507, 405] on button "SUBMIT" at bounding box center [508, 393] width 90 height 37
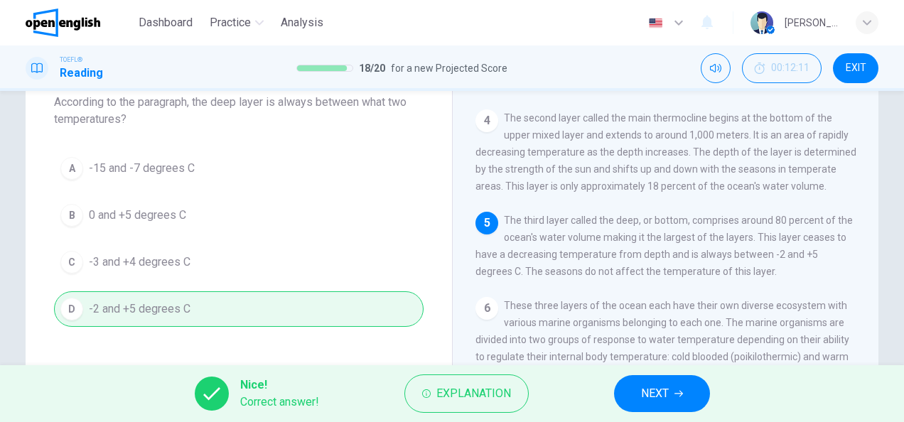
click at [633, 393] on button "NEXT" at bounding box center [662, 393] width 96 height 37
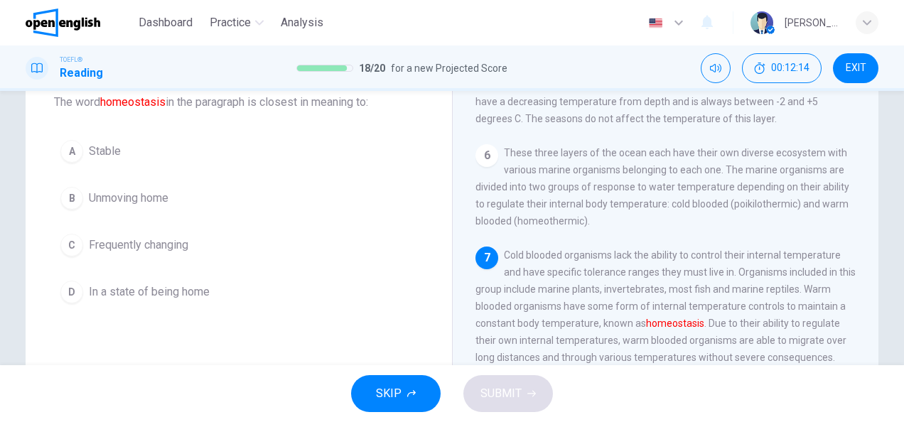
scroll to position [87, 0]
click at [102, 154] on span "Stable" at bounding box center [105, 152] width 32 height 17
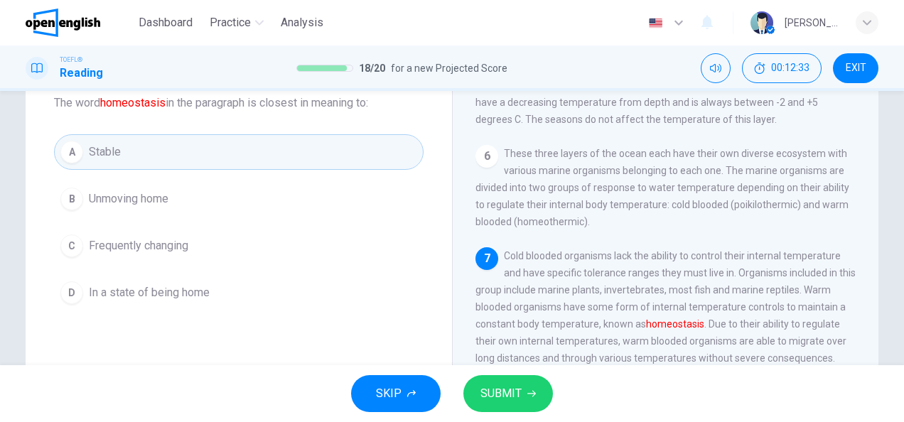
click at [488, 384] on span "SUBMIT" at bounding box center [500, 394] width 41 height 20
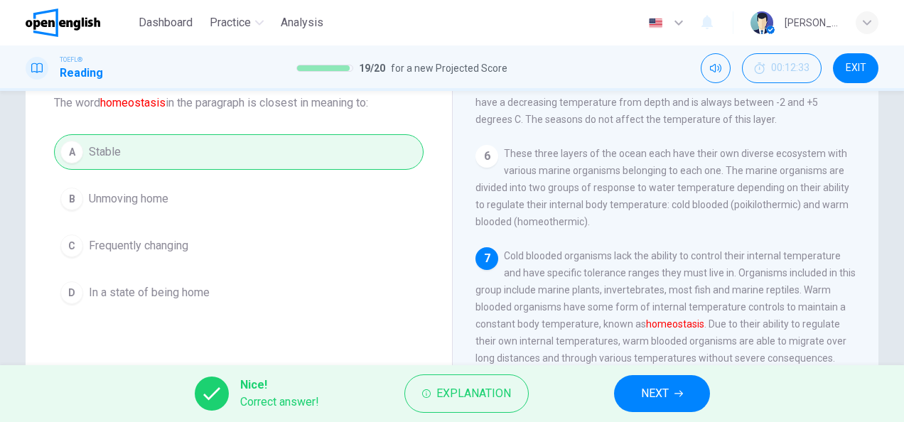
click at [630, 393] on button "NEXT" at bounding box center [662, 393] width 96 height 37
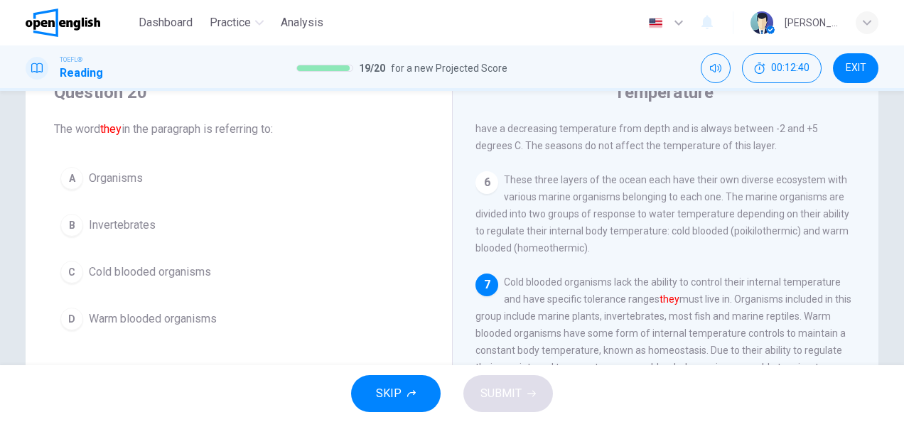
scroll to position [61, 0]
click at [161, 276] on span "Cold blooded organisms" at bounding box center [150, 272] width 122 height 17
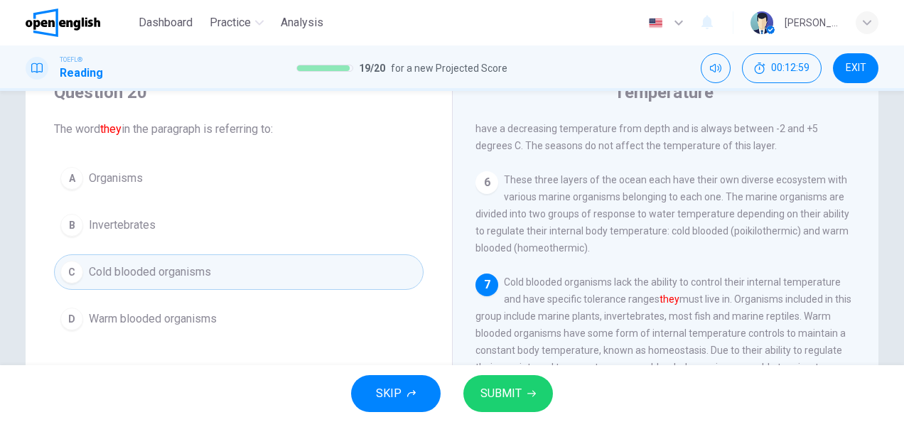
click at [502, 384] on span "SUBMIT" at bounding box center [500, 394] width 41 height 20
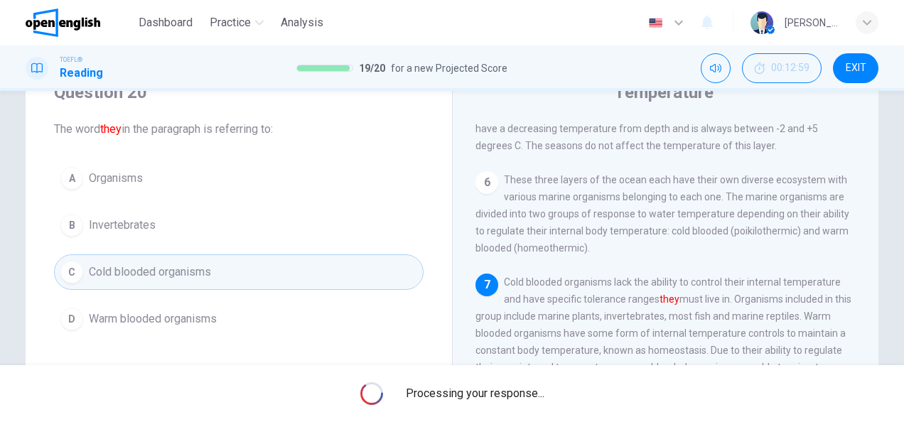
scroll to position [0, 0]
